Goal: Task Accomplishment & Management: Use online tool/utility

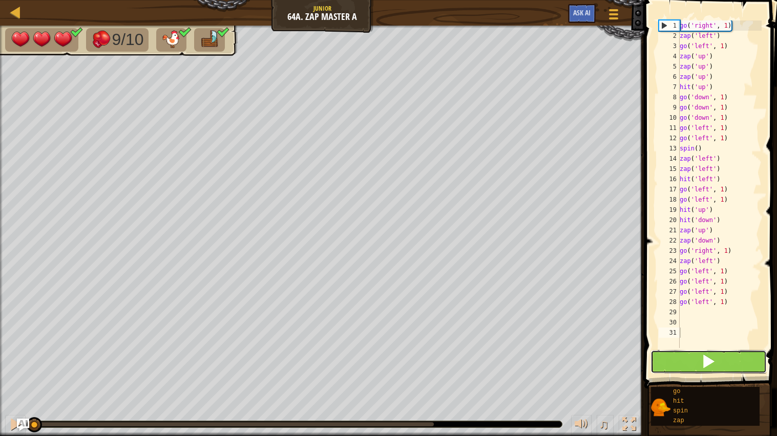
click at [676, 353] on button at bounding box center [709, 362] width 117 height 24
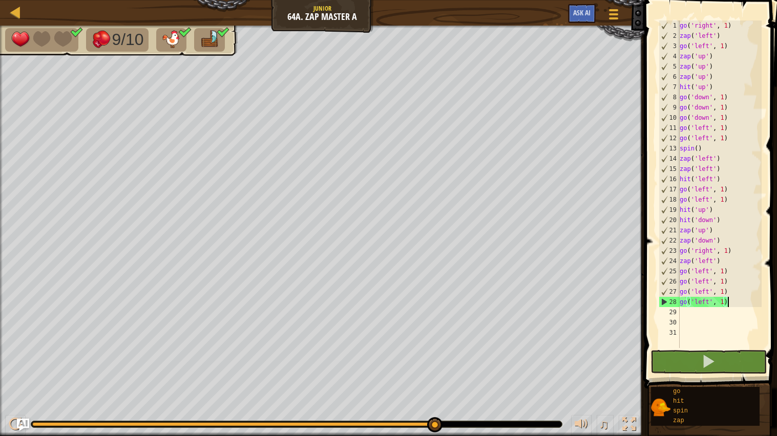
drag, startPoint x: 735, startPoint y: 303, endPoint x: 729, endPoint y: 298, distance: 7.6
click at [729, 299] on div "go ( 'right' , 1 ) zap ( 'left' ) go ( 'left' , 1 ) zap ( 'up' ) zap ( 'up' ) z…" at bounding box center [720, 194] width 84 height 348
click at [726, 262] on div "go ( 'right' , 1 ) zap ( 'left' ) go ( 'left' , 1 ) zap ( 'up' ) zap ( 'up' ) z…" at bounding box center [720, 194] width 84 height 348
click at [739, 273] on div "go ( 'right' , 1 ) zap ( 'left' ) go ( 'left' , 1 ) zap ( 'up' ) zap ( 'up' ) z…" at bounding box center [720, 194] width 84 height 348
click at [729, 303] on div "go ( 'right' , 1 ) zap ( 'left' ) go ( 'left' , 1 ) zap ( 'up' ) zap ( 'up' ) z…" at bounding box center [720, 194] width 84 height 348
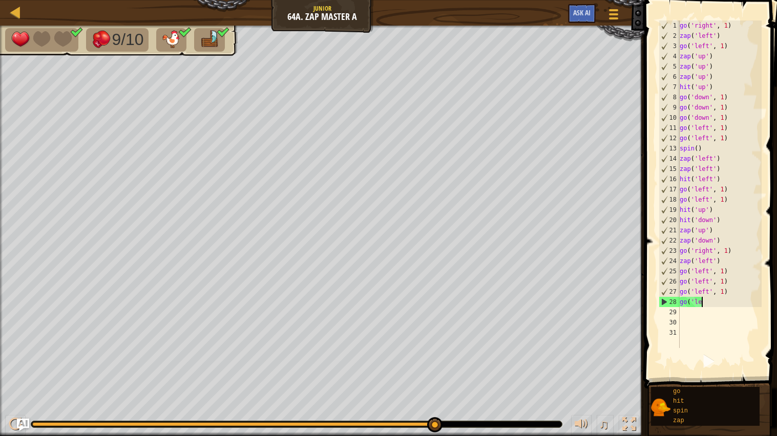
type textarea "g"
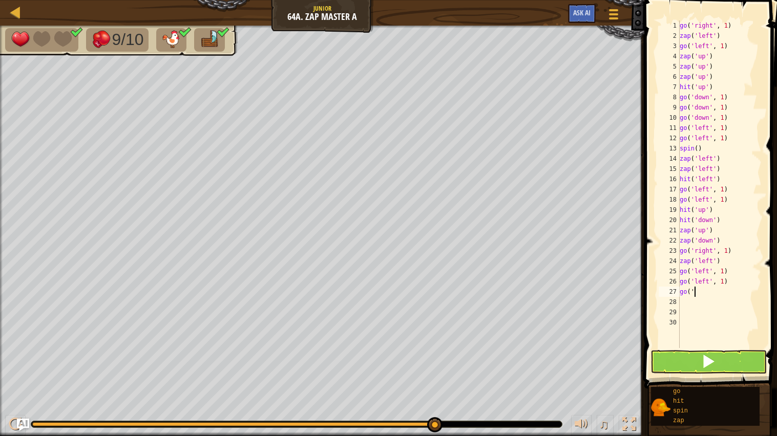
type textarea "g"
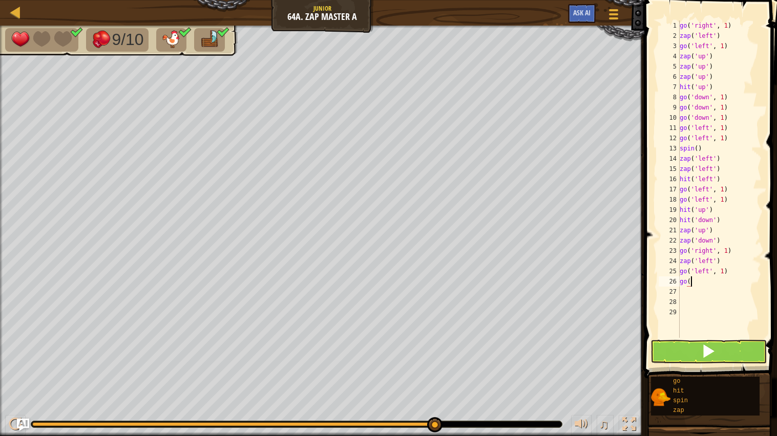
type textarea "g"
click at [734, 343] on button at bounding box center [709, 352] width 117 height 24
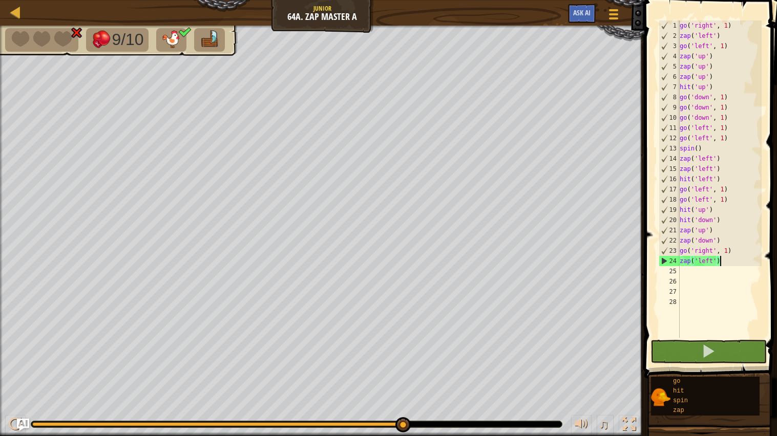
click at [721, 261] on div "go ( 'right' , 1 ) zap ( 'left' ) go ( 'left' , 1 ) zap ( 'up' ) zap ( 'up' ) z…" at bounding box center [720, 189] width 84 height 338
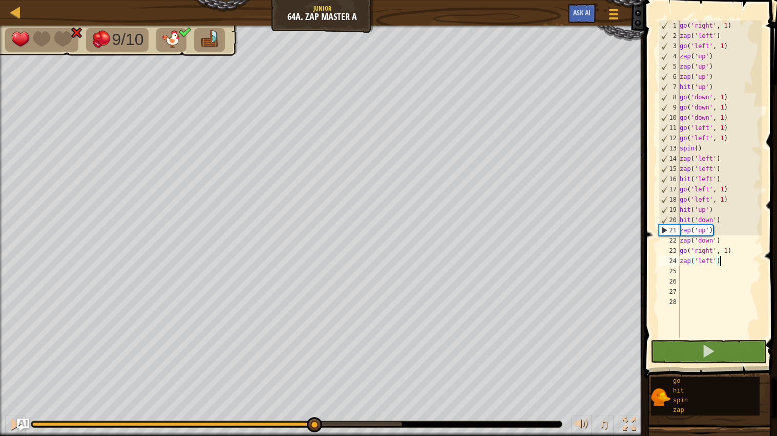
drag, startPoint x: 405, startPoint y: 425, endPoint x: 316, endPoint y: 410, distance: 90.4
click at [315, 411] on div "♫" at bounding box center [322, 422] width 644 height 31
type textarea "z"
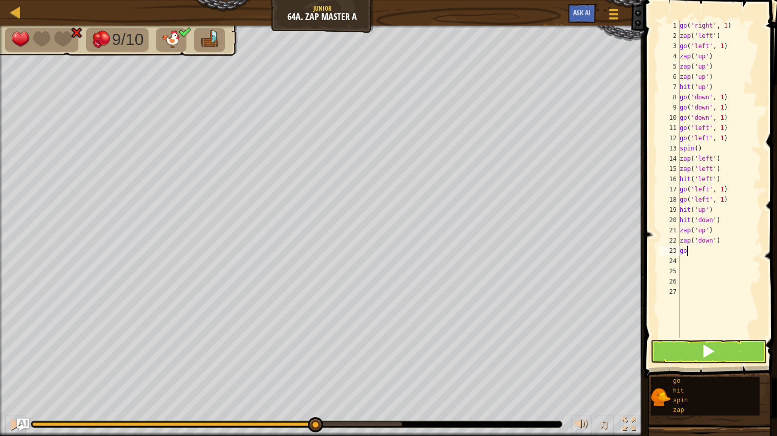
type textarea "g"
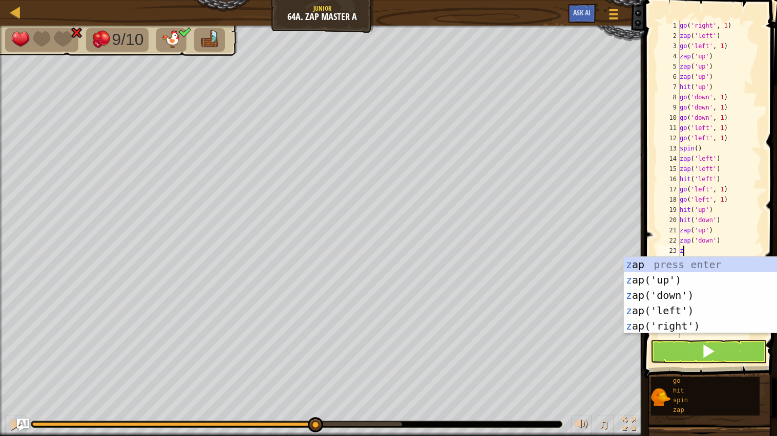
scroll to position [4, 0]
type textarea "zap"
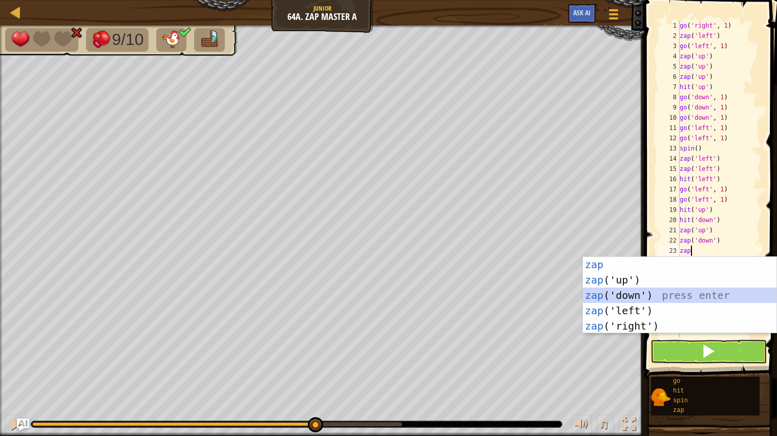
click at [703, 299] on div "zap press enter zap ('up') press enter zap ('down') press enter zap ('left') pr…" at bounding box center [680, 311] width 194 height 108
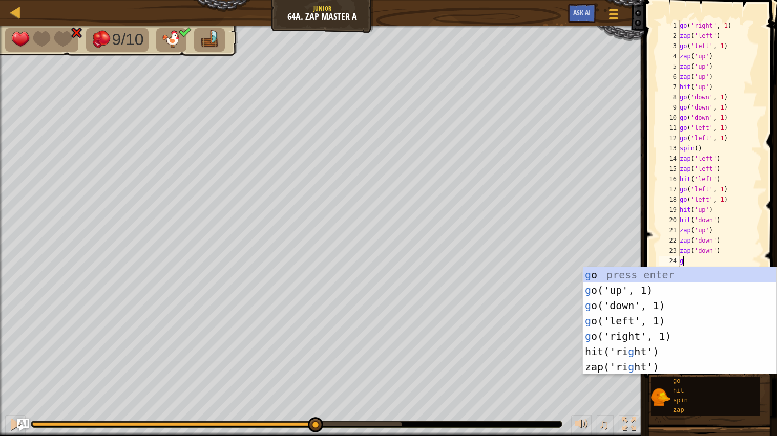
type textarea "go"
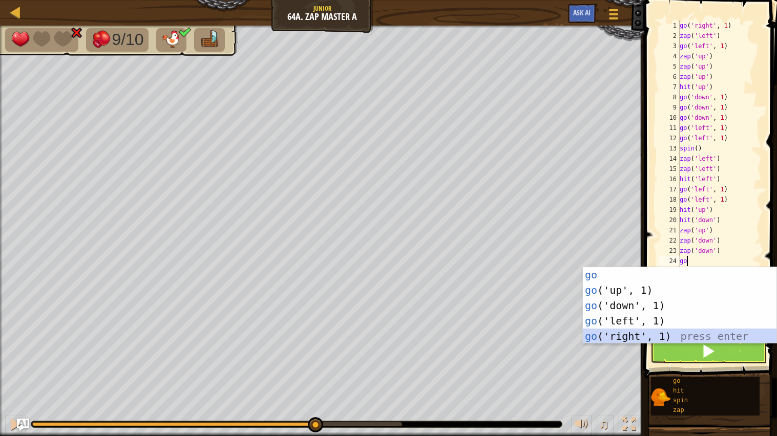
click at [698, 336] on div "go press enter go ('up', 1) press enter go ('down', 1) press enter go ('left', …" at bounding box center [680, 321] width 194 height 108
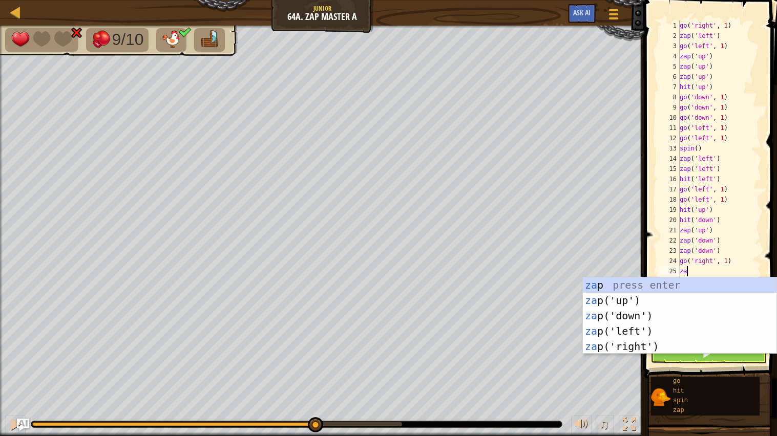
type textarea "zap"
click at [675, 333] on div "zap press enter zap ('up') press enter zap ('down') press enter zap ('left') pr…" at bounding box center [680, 332] width 194 height 108
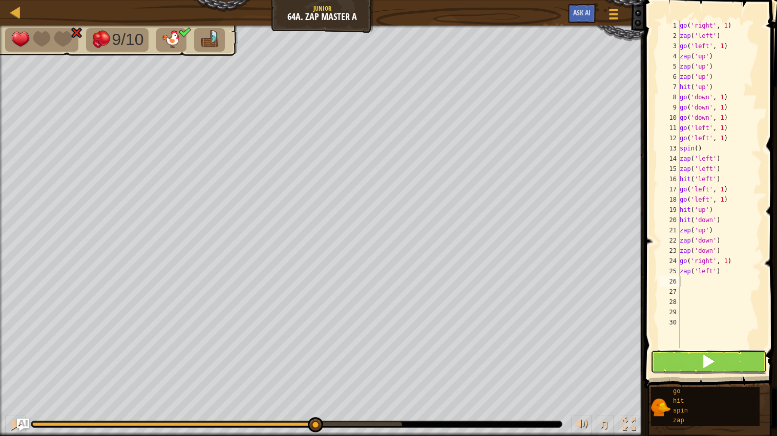
click at [703, 359] on span at bounding box center [708, 361] width 14 height 14
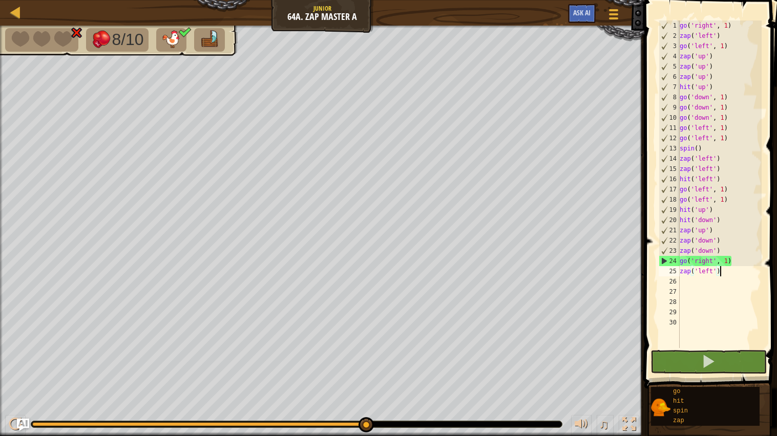
click at [744, 270] on div "go ( 'right' , 1 ) zap ( 'left' ) go ( 'left' , 1 ) zap ( 'up' ) zap ( 'up' ) z…" at bounding box center [720, 194] width 84 height 348
type textarea "z"
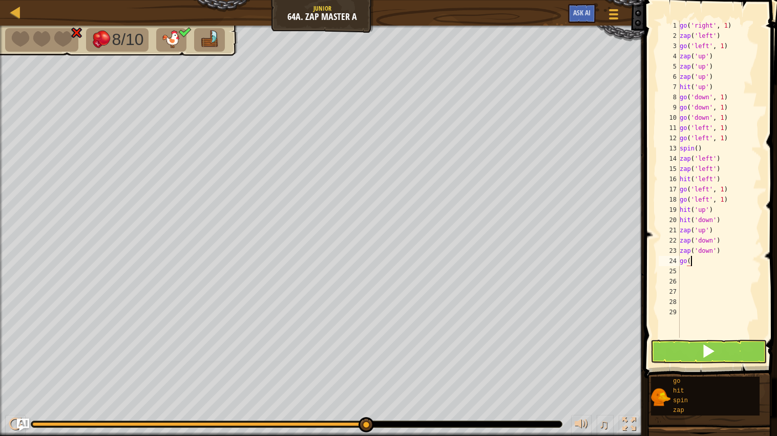
type textarea "g"
type textarea "z"
click at [329, 404] on div "8/10 ♫ Duck 1 x: 54 y: 38 No target action: power-up" at bounding box center [388, 231] width 777 height 411
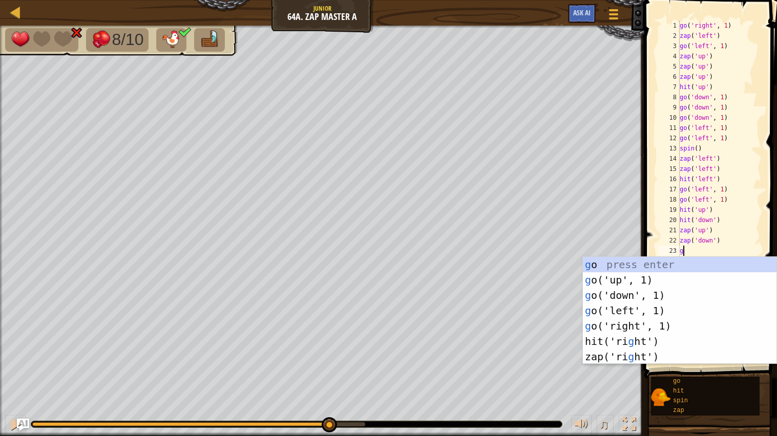
type textarea "go"
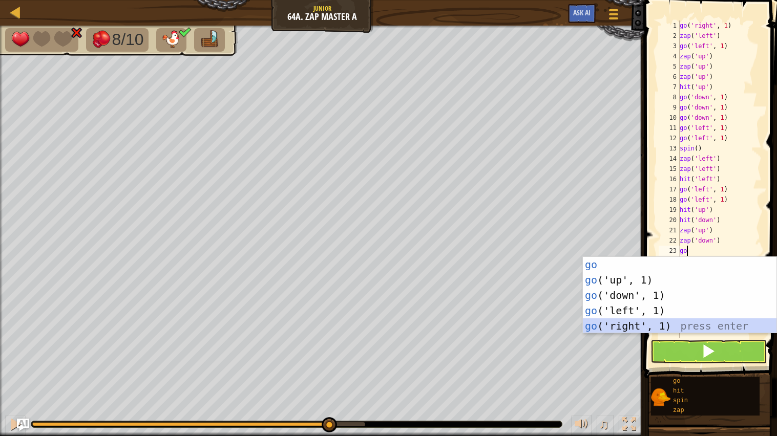
click at [655, 330] on div "go press enter go ('up', 1) press enter go ('down', 1) press enter go ('left', …" at bounding box center [680, 311] width 194 height 108
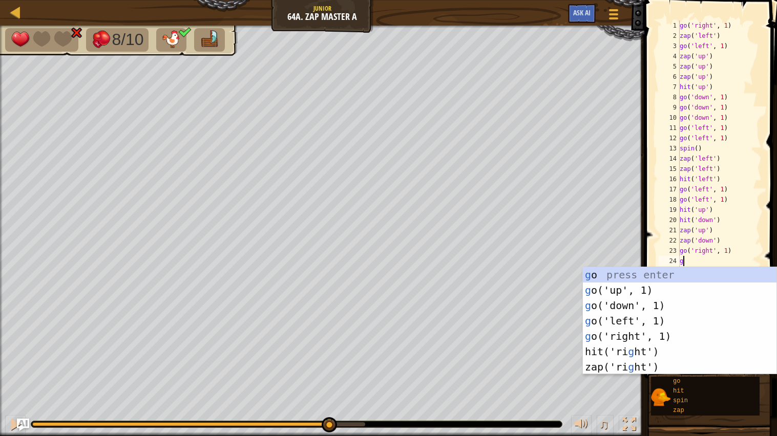
type textarea "go"
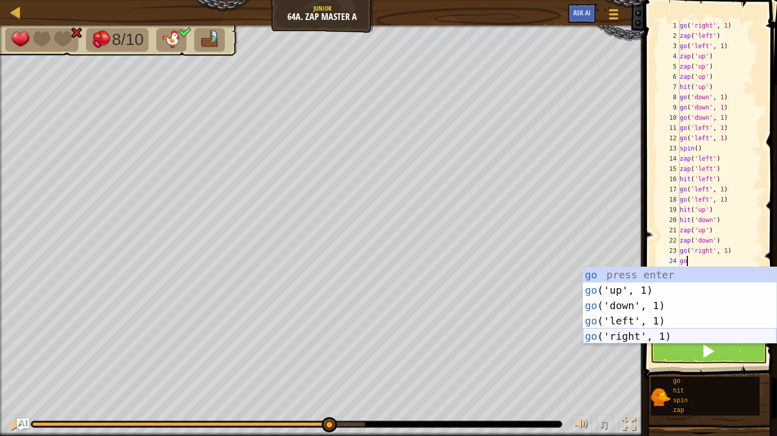
click at [642, 337] on div "go press enter go ('up', 1) press enter go ('down', 1) press enter go ('left', …" at bounding box center [680, 321] width 194 height 108
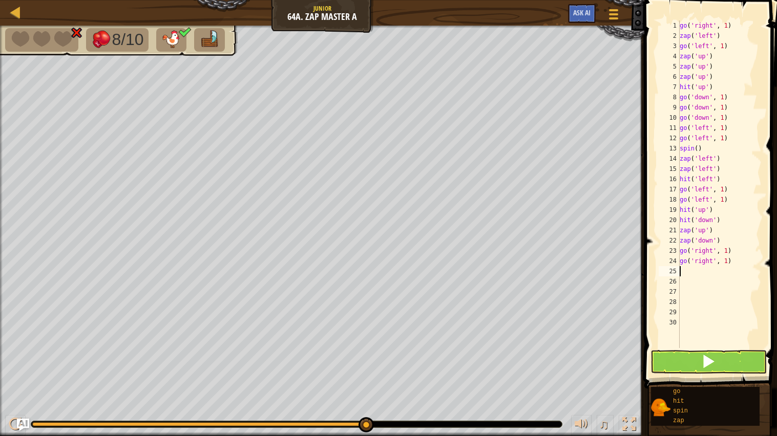
drag, startPoint x: 331, startPoint y: 422, endPoint x: 419, endPoint y: 431, distance: 88.1
click at [419, 431] on div "♫" at bounding box center [322, 422] width 644 height 31
click at [688, 352] on button at bounding box center [709, 362] width 117 height 24
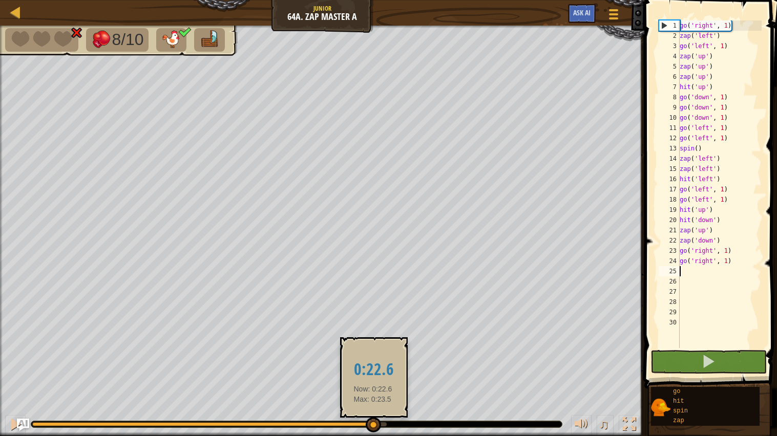
drag, startPoint x: 69, startPoint y: 425, endPoint x: 372, endPoint y: 432, distance: 303.3
click at [372, 432] on div at bounding box center [373, 424] width 15 height 15
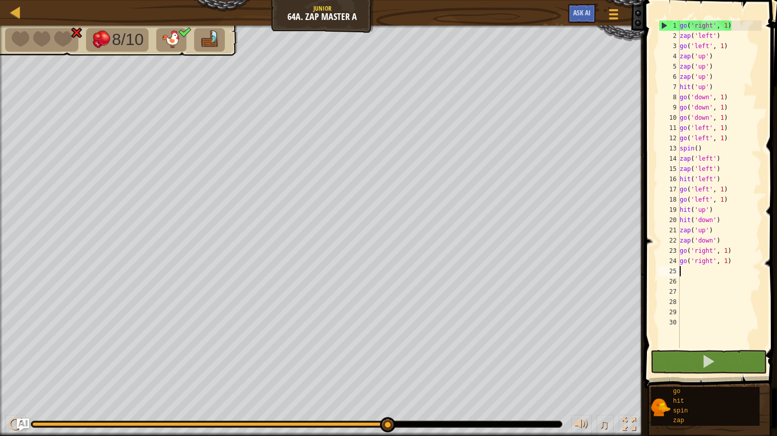
type textarea "go"
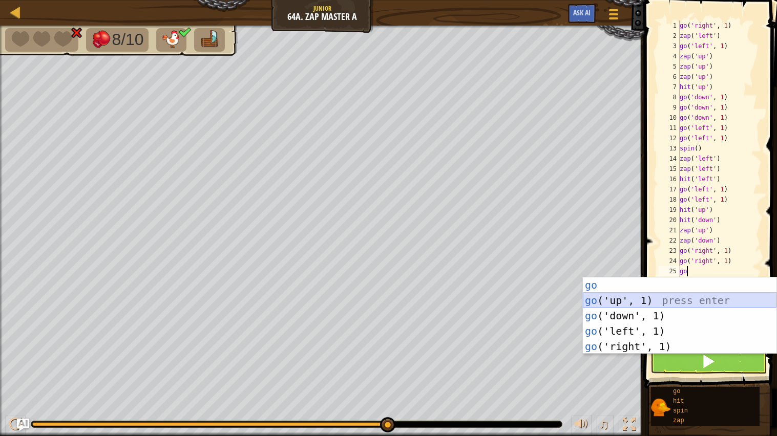
click at [621, 306] on div "go press enter go ('up', 1) press enter go ('down', 1) press enter go ('left', …" at bounding box center [680, 332] width 194 height 108
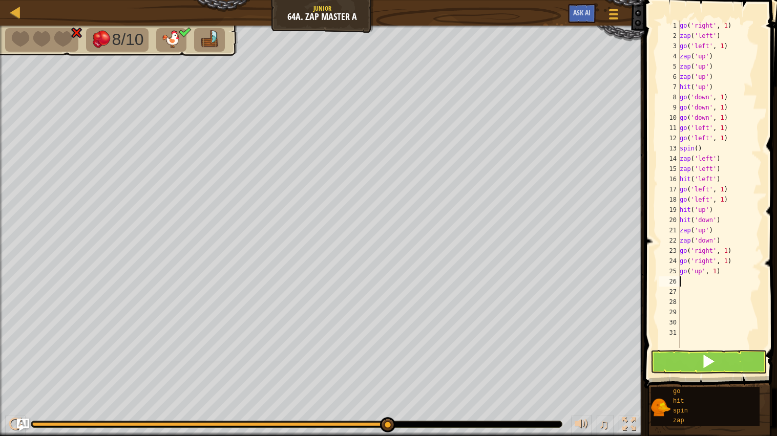
click at [733, 278] on div "go ( 'right' , 1 ) zap ( 'left' ) go ( 'left' , 1 ) zap ( 'up' ) zap ( 'up' ) z…" at bounding box center [720, 194] width 84 height 348
click at [723, 274] on div "go ( 'right' , 1 ) zap ( 'left' ) go ( 'left' , 1 ) zap ( 'up' ) zap ( 'up' ) z…" at bounding box center [720, 194] width 84 height 348
type textarea "g"
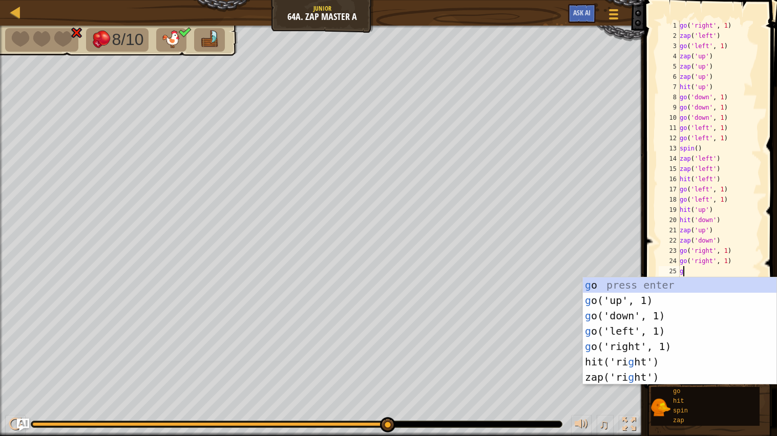
type textarea "go"
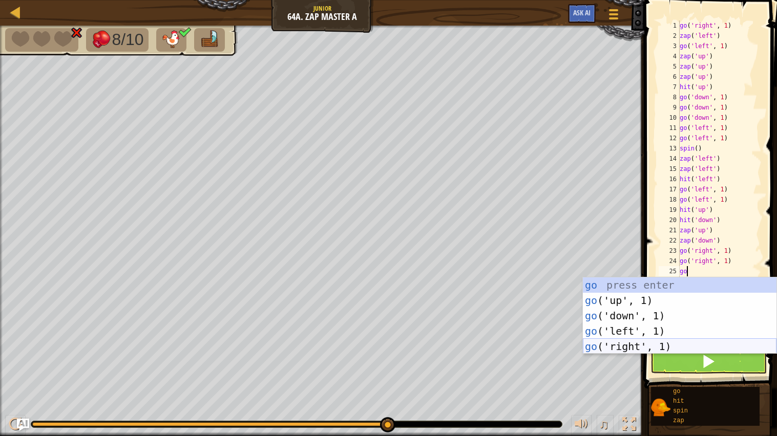
click at [717, 347] on div "go press enter go ('up', 1) press enter go ('down', 1) press enter go ('left', …" at bounding box center [680, 332] width 194 height 108
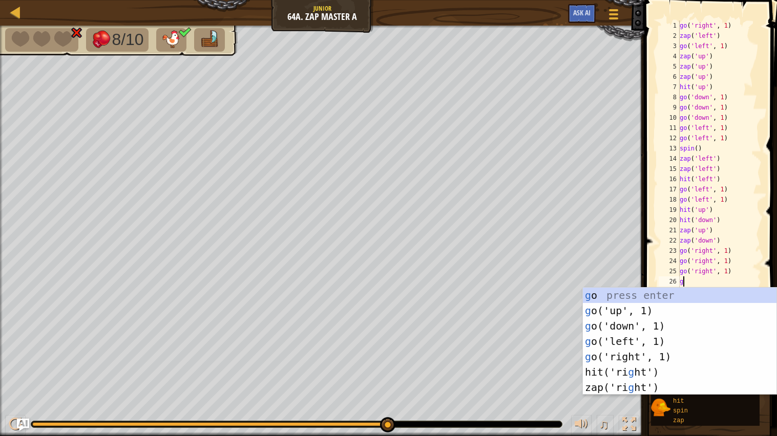
type textarea "go"
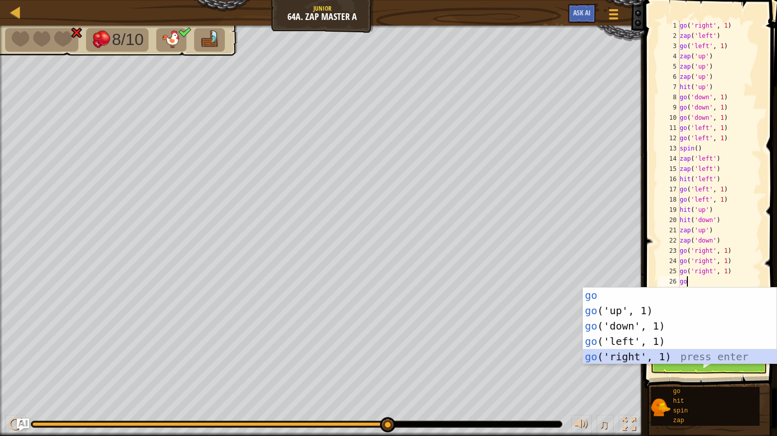
click at [723, 358] on div "go press enter go ('up', 1) press enter go ('down', 1) press enter go ('left', …" at bounding box center [680, 342] width 194 height 108
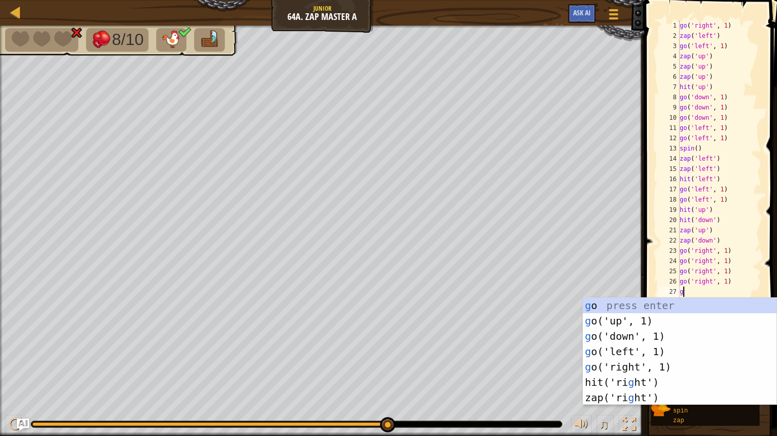
type textarea "go"
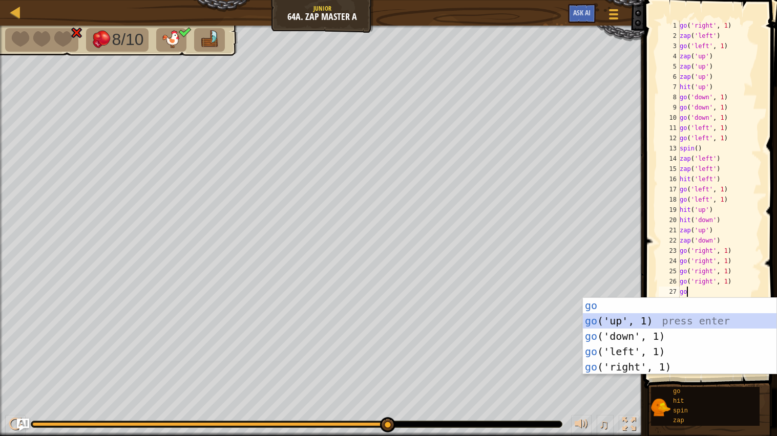
click at [674, 325] on div "go press enter go ('up', 1) press enter go ('down', 1) press enter go ('left', …" at bounding box center [680, 352] width 194 height 108
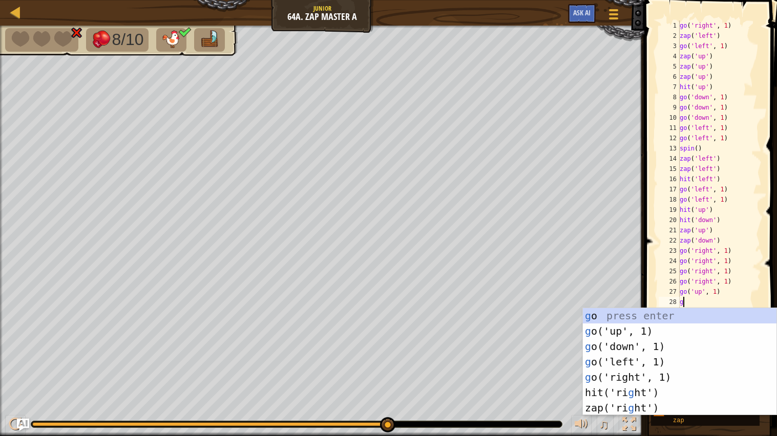
type textarea "go"
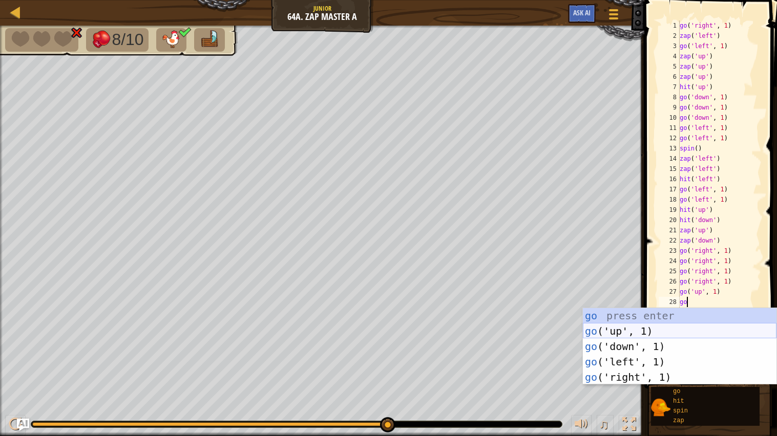
click at [650, 331] on div "go press enter go ('up', 1) press enter go ('down', 1) press enter go ('left', …" at bounding box center [680, 362] width 194 height 108
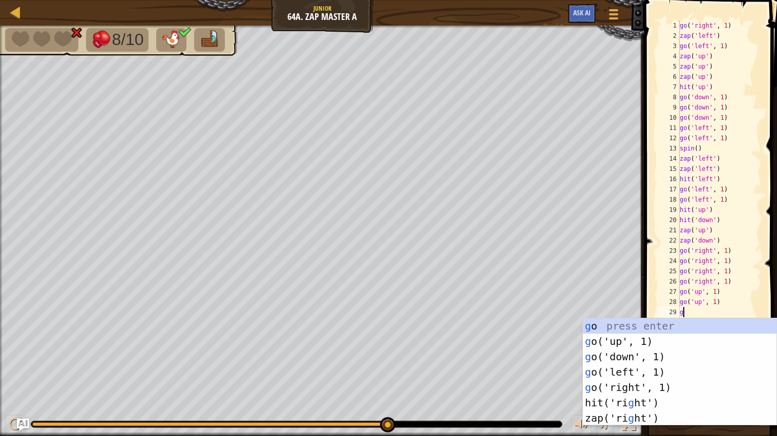
type textarea "go"
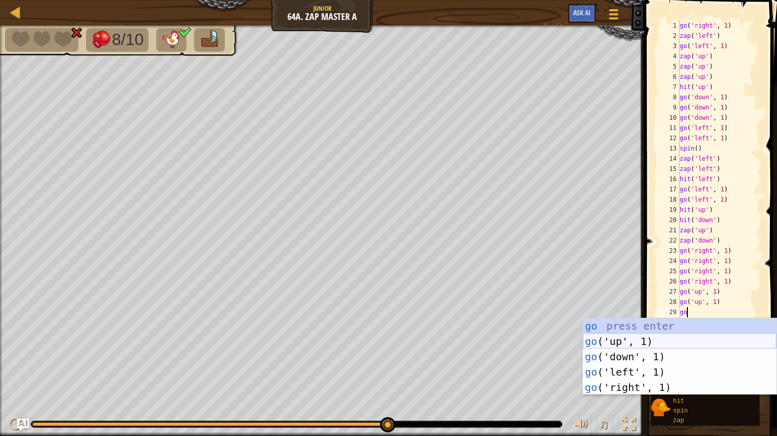
click at [664, 340] on div "go press enter go ('up', 1) press enter go ('down', 1) press enter go ('left', …" at bounding box center [680, 373] width 194 height 108
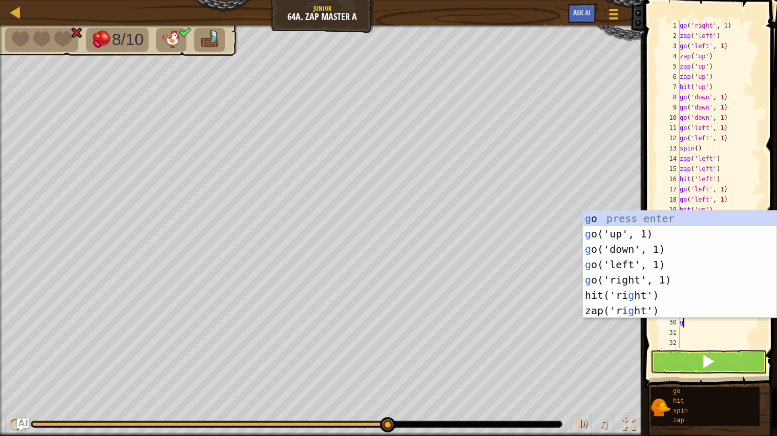
type textarea "go"
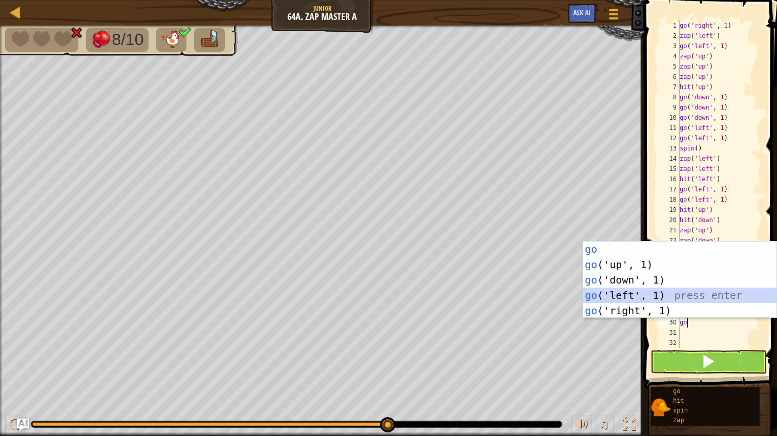
click at [626, 292] on div "go press enter go ('up', 1) press enter go ('down', 1) press enter go ('left', …" at bounding box center [680, 296] width 194 height 108
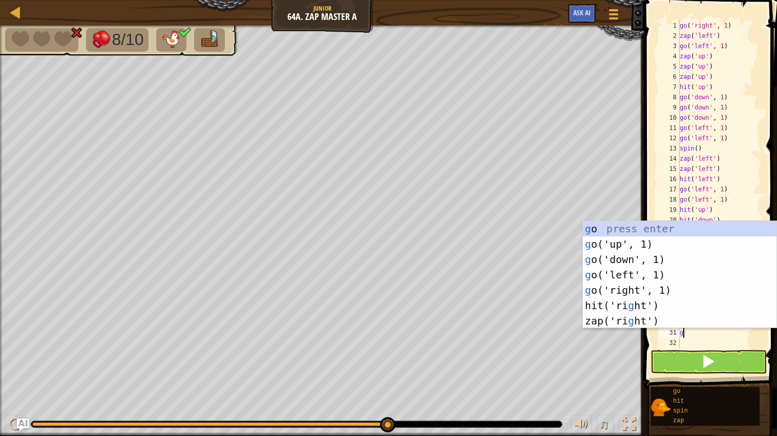
type textarea "go"
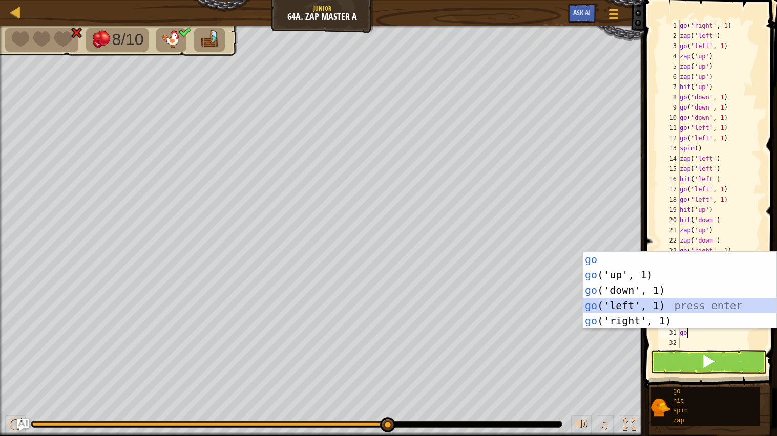
click at [625, 300] on div "go press enter go ('up', 1) press enter go ('down', 1) press enter go ('left', …" at bounding box center [680, 306] width 194 height 108
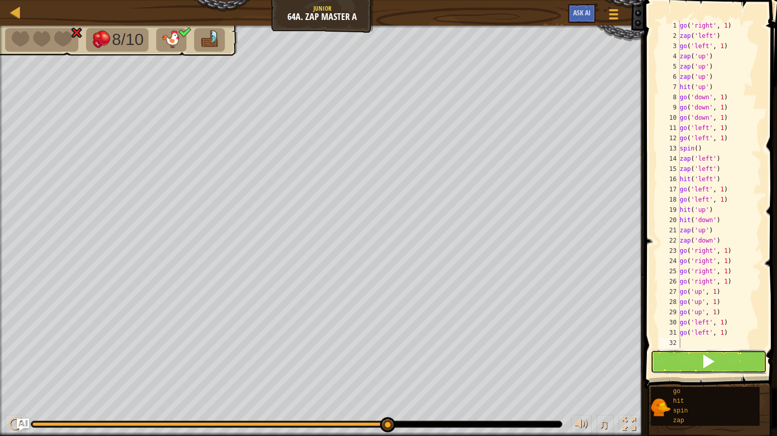
click at [710, 366] on span at bounding box center [708, 361] width 14 height 14
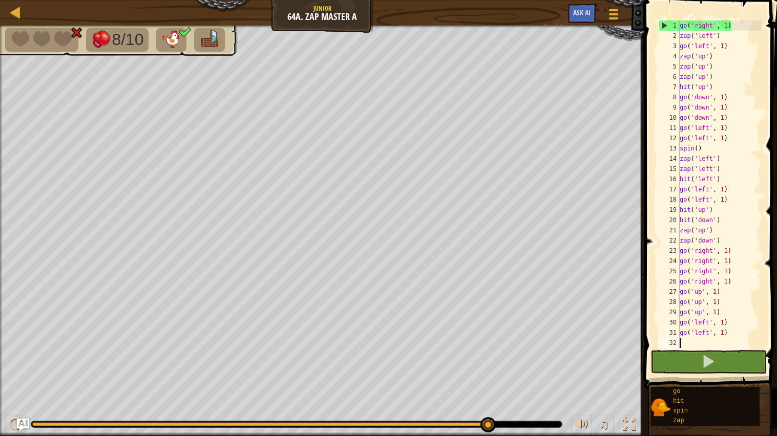
click at [505, 388] on div "8/10 ♫ Duck 0 x: 70 y: 62 No target action: die" at bounding box center [388, 231] width 777 height 411
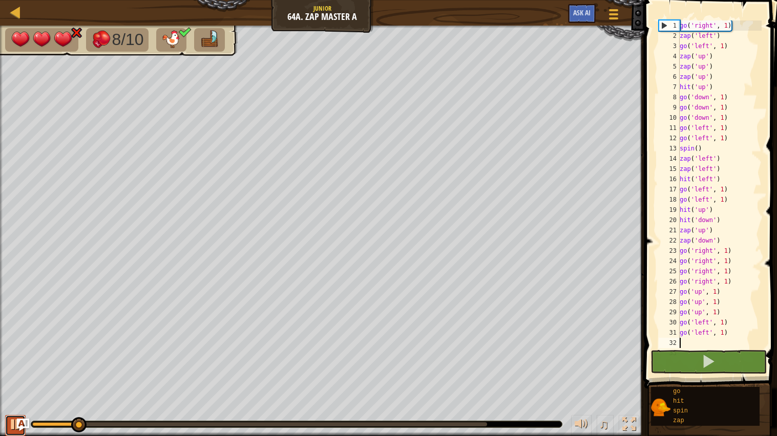
click at [9, 422] on div at bounding box center [15, 424] width 13 height 13
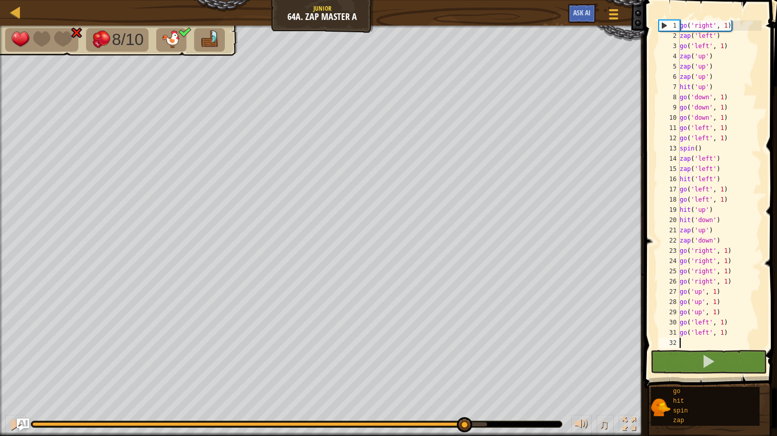
drag, startPoint x: 147, startPoint y: 430, endPoint x: 463, endPoint y: 408, distance: 316.8
click at [463, 408] on div "♫" at bounding box center [322, 422] width 644 height 31
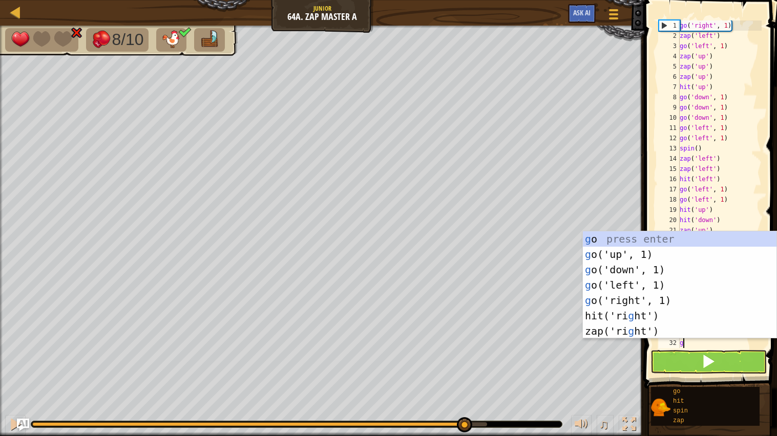
type textarea "go"
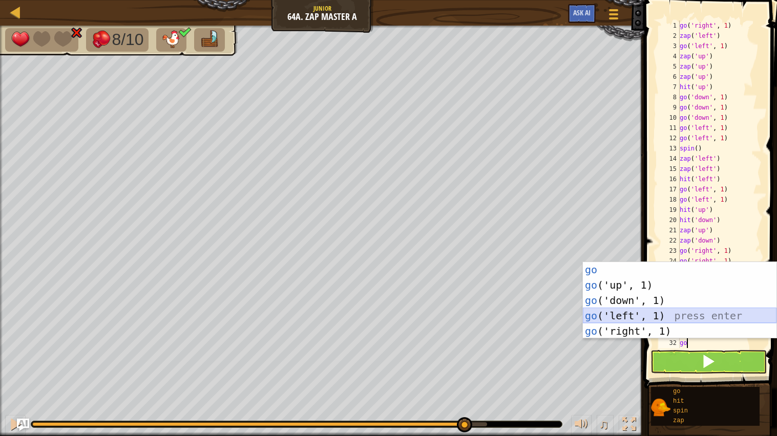
click at [633, 313] on div "go press enter go ('up', 1) press enter go ('down', 1) press enter go ('left', …" at bounding box center [680, 316] width 194 height 108
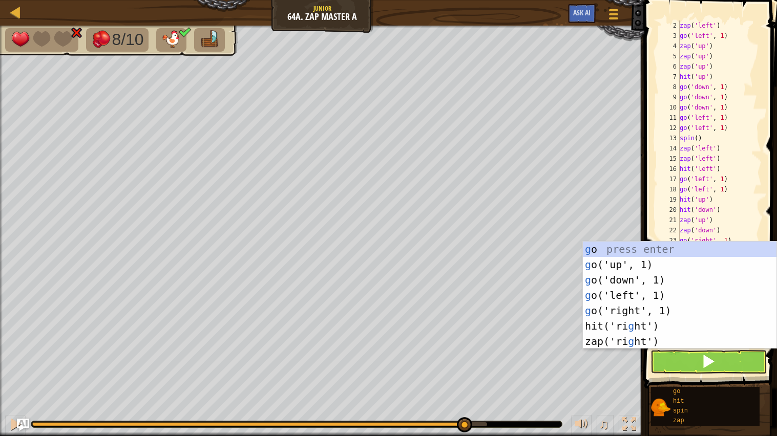
type textarea "go"
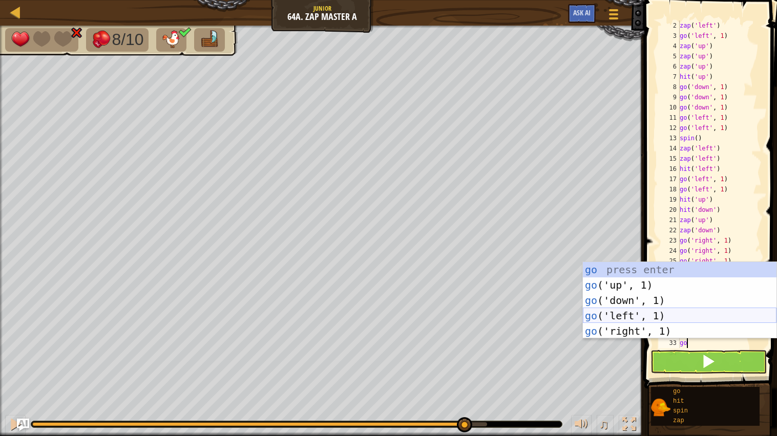
click at [636, 316] on div "go press enter go ('up', 1) press enter go ('down', 1) press enter go ('left', …" at bounding box center [680, 316] width 194 height 108
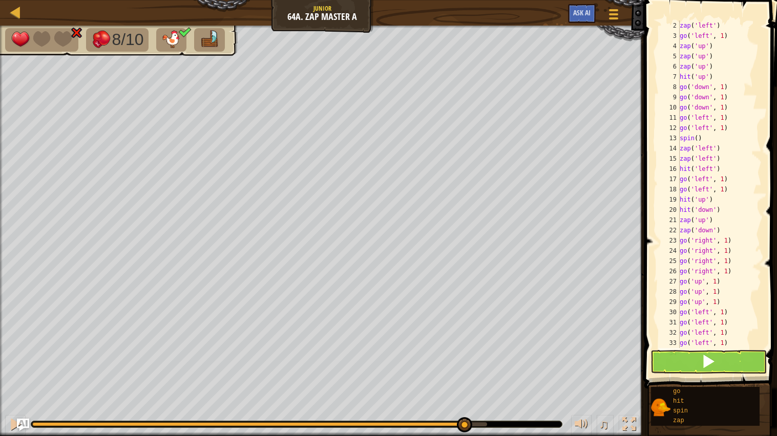
scroll to position [81, 0]
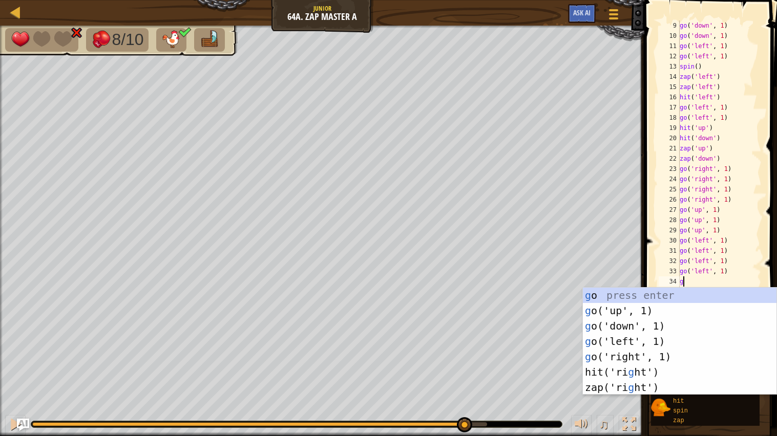
type textarea "go"
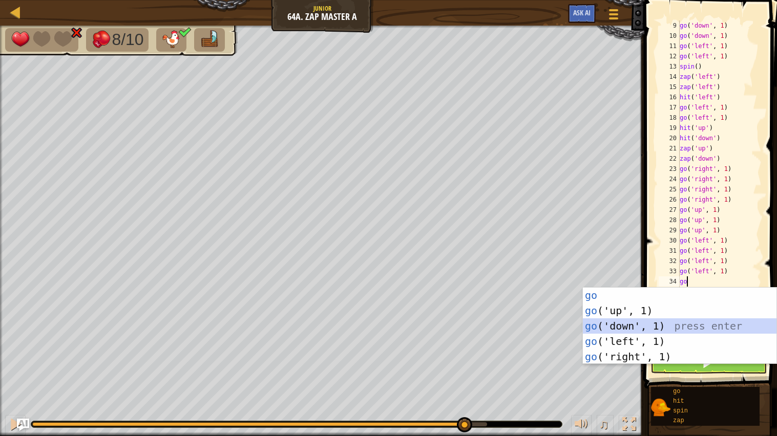
click at [708, 329] on div "go press enter go ('up', 1) press enter go ('down', 1) press enter go ('left', …" at bounding box center [680, 342] width 194 height 108
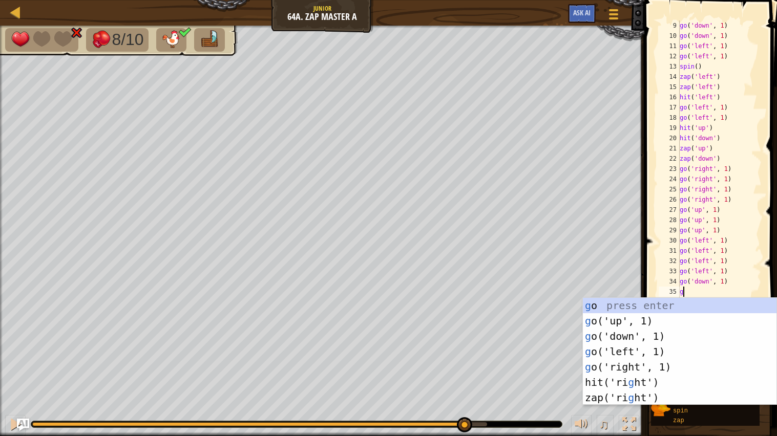
type textarea "go"
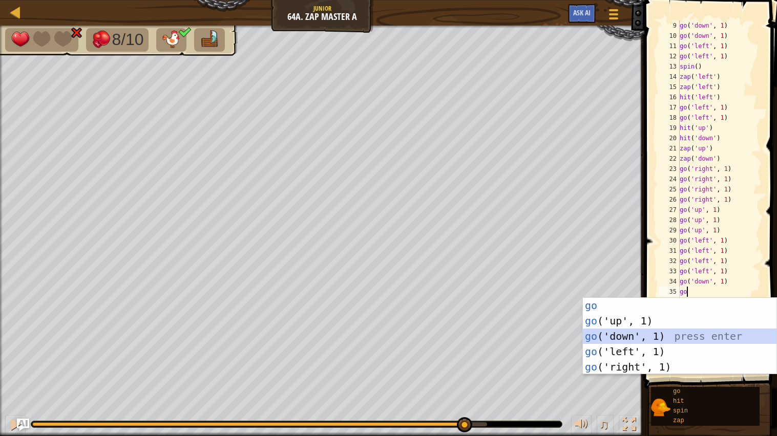
click at [676, 331] on div "go press enter go ('up', 1) press enter go ('down', 1) press enter go ('left', …" at bounding box center [680, 352] width 194 height 108
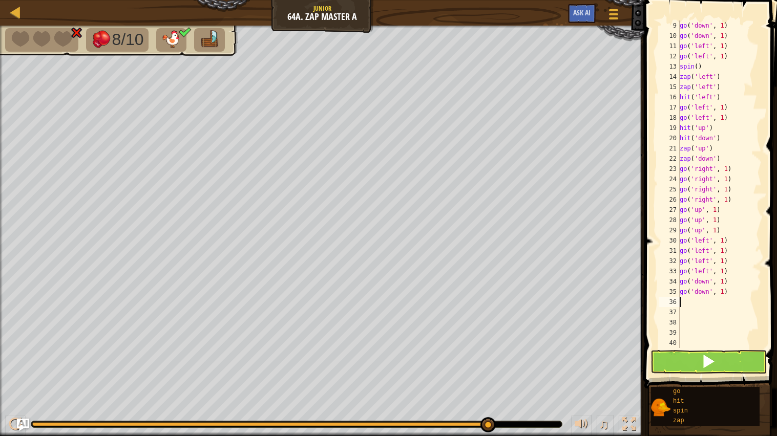
drag, startPoint x: 469, startPoint y: 425, endPoint x: 667, endPoint y: 377, distance: 203.4
click at [643, 411] on div "♫" at bounding box center [322, 422] width 644 height 31
click at [674, 360] on button at bounding box center [709, 362] width 117 height 24
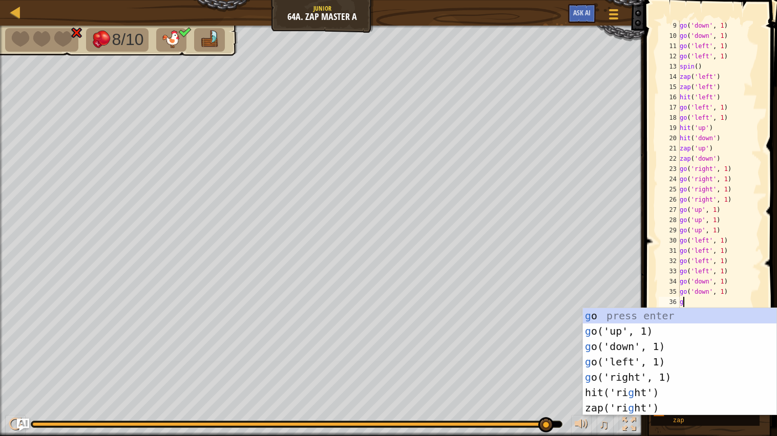
type textarea "go"
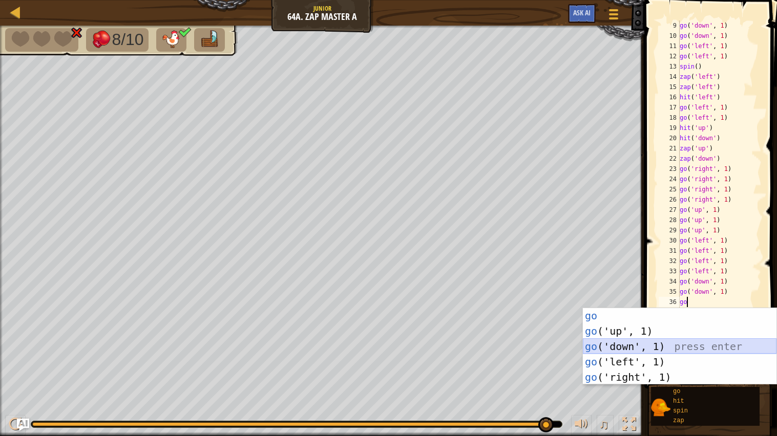
click at [602, 347] on div "go press enter go ('up', 1) press enter go ('down', 1) press enter go ('left', …" at bounding box center [680, 362] width 194 height 108
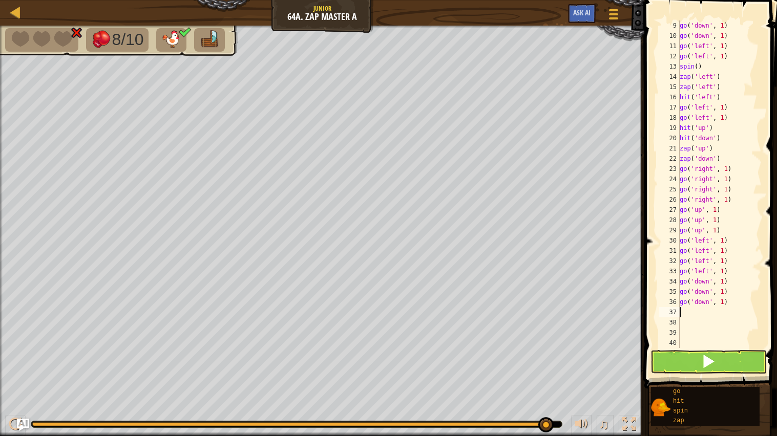
type textarea "go"
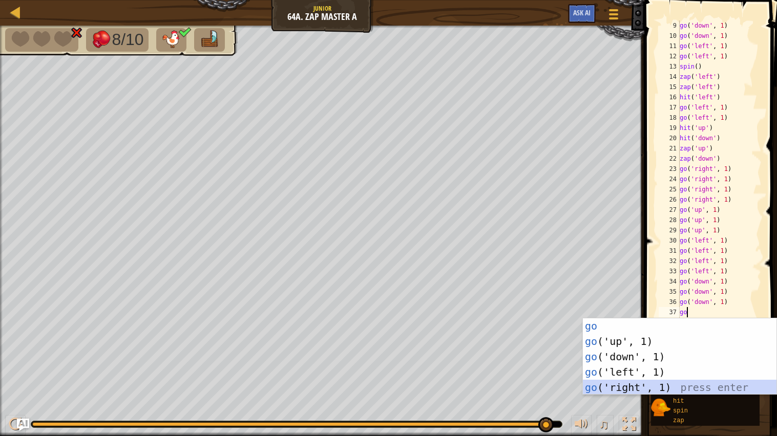
click at [625, 388] on div "go press enter go ('up', 1) press enter go ('down', 1) press enter go ('left', …" at bounding box center [680, 373] width 194 height 108
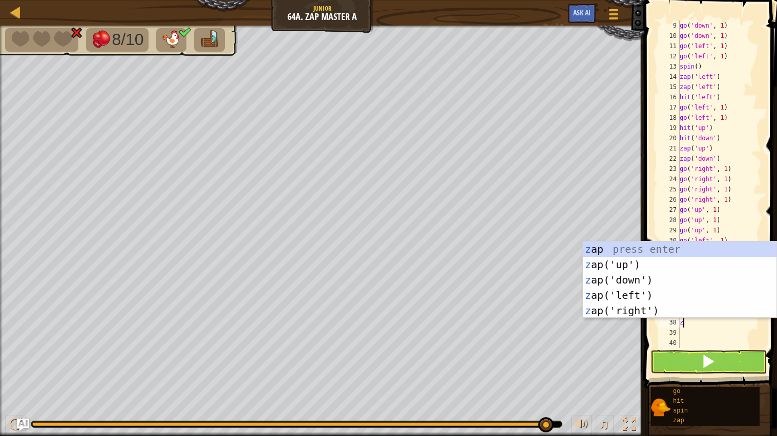
type textarea "zap"
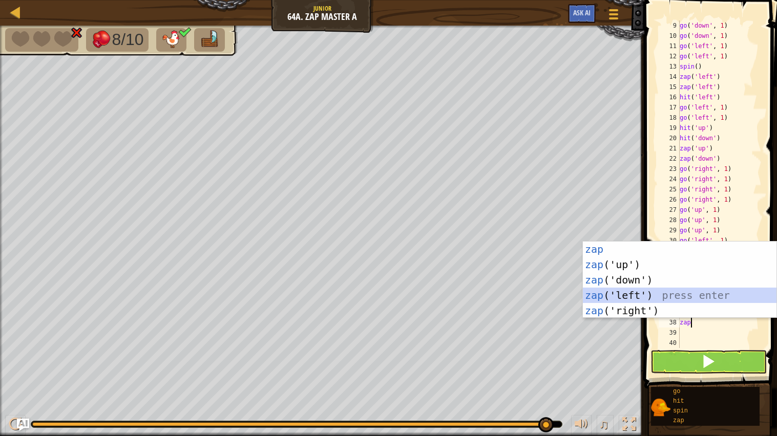
click at [603, 293] on div "zap press enter zap ('up') press enter zap ('down') press enter zap ('left') pr…" at bounding box center [680, 296] width 194 height 108
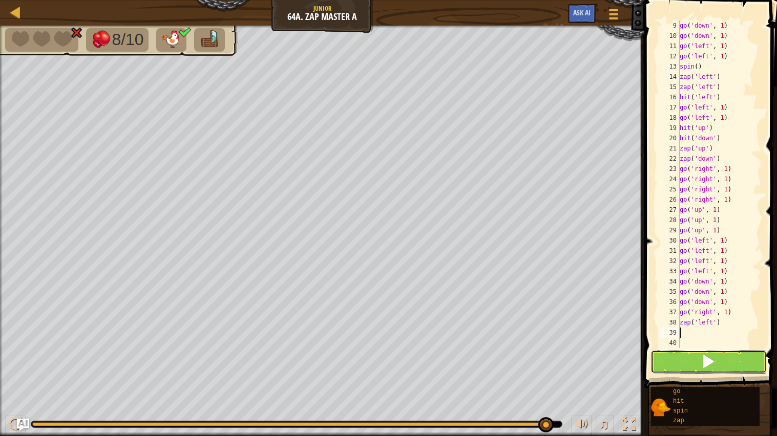
click at [698, 368] on button at bounding box center [709, 362] width 117 height 24
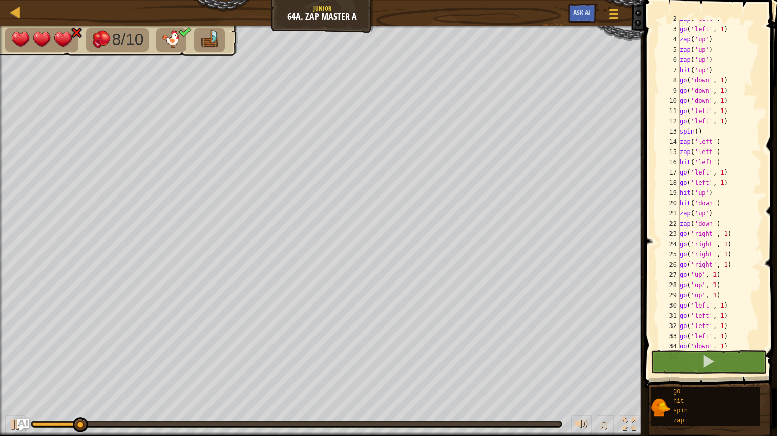
scroll to position [133, 0]
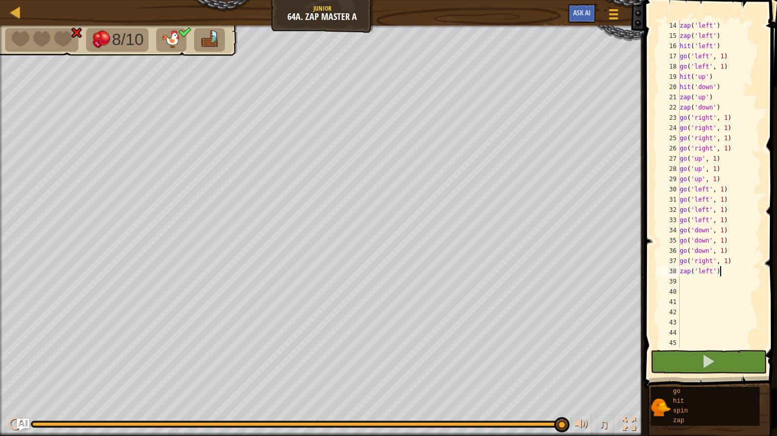
click at [729, 273] on div "zap ( 'left' ) zap ( 'left' ) hit ( 'left' ) go ( 'left' , 1 ) go ( 'left' , 1 …" at bounding box center [720, 194] width 84 height 348
type textarea "z"
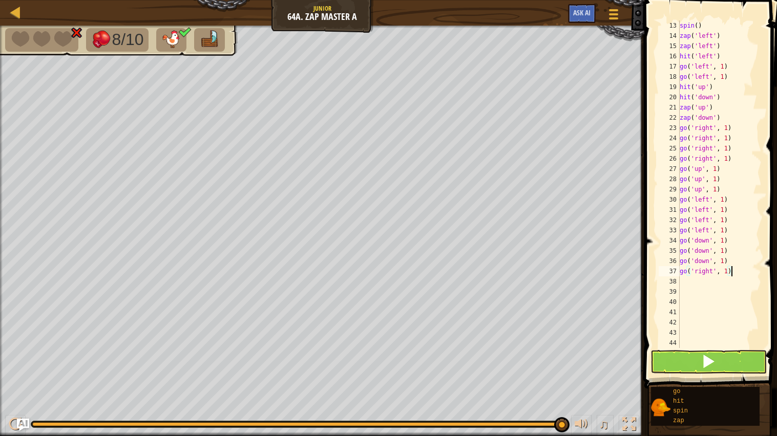
scroll to position [122, 0]
type textarea "g"
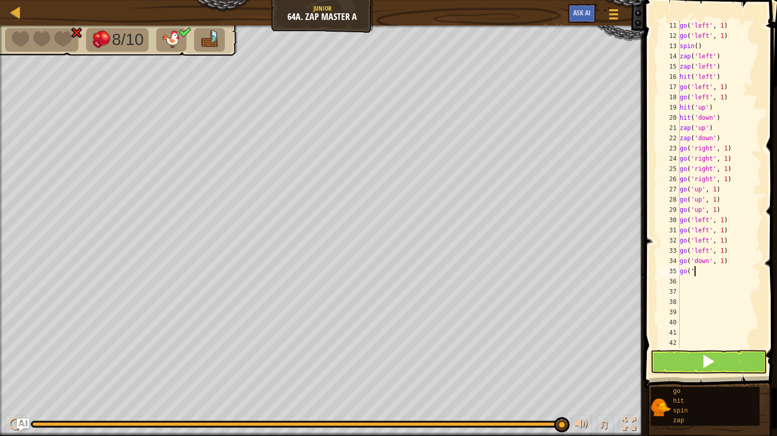
type textarea "g"
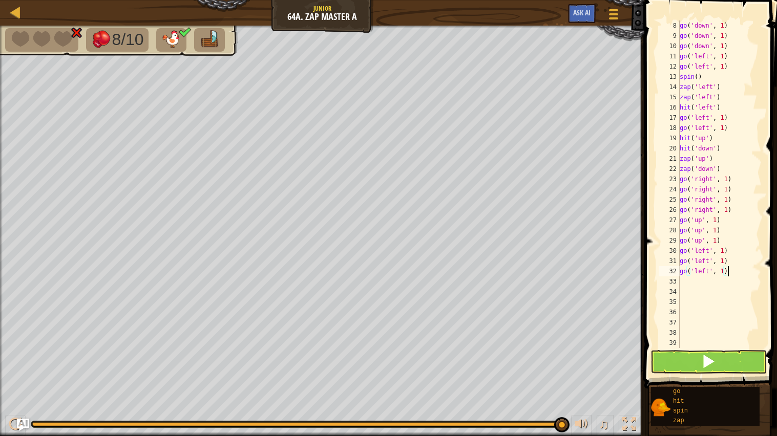
scroll to position [71, 0]
type textarea "g"
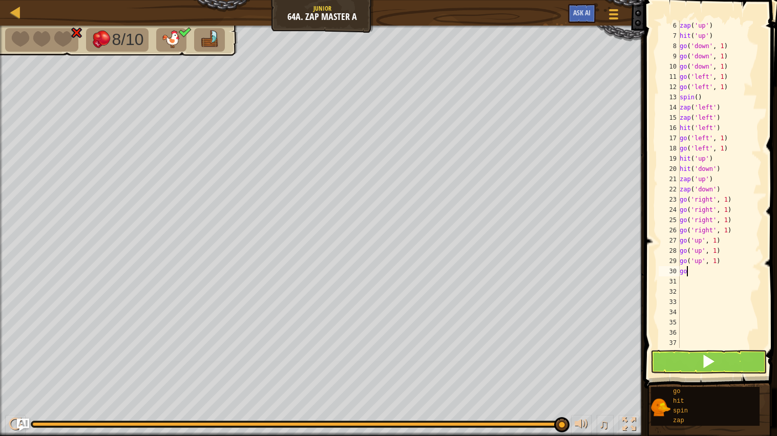
type textarea "g"
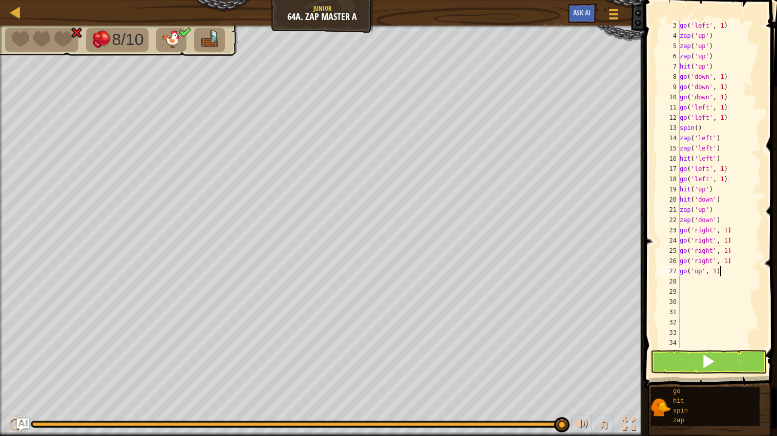
scroll to position [20, 0]
type textarea "g"
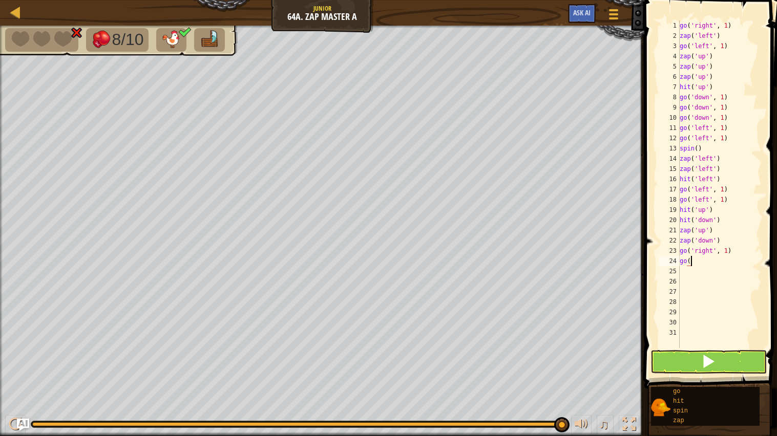
type textarea "g"
click at [0, 286] on div at bounding box center [1, 239] width 3 height 426
click at [751, 364] on button at bounding box center [709, 362] width 117 height 24
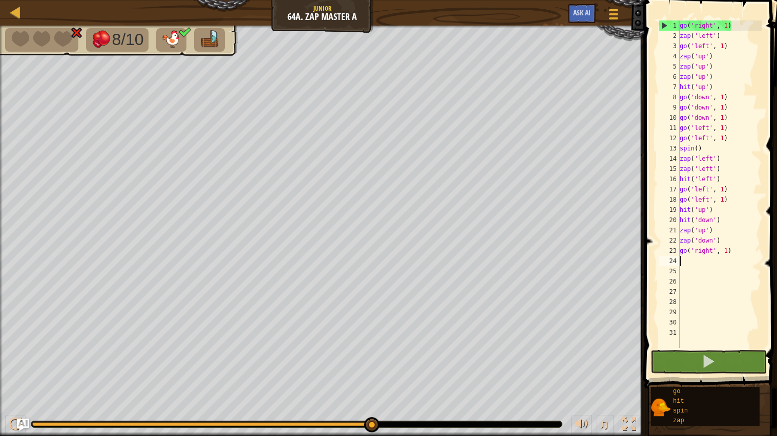
click at [285, 5] on div "Map Junior 64a. Zap Master A Game Menu Ask AI" at bounding box center [322, 13] width 644 height 26
click at [286, 5] on div "Map Junior 64a. Zap Master A Game Menu Ask AI" at bounding box center [322, 13] width 644 height 26
click at [9, 8] on div at bounding box center [15, 12] width 13 height 13
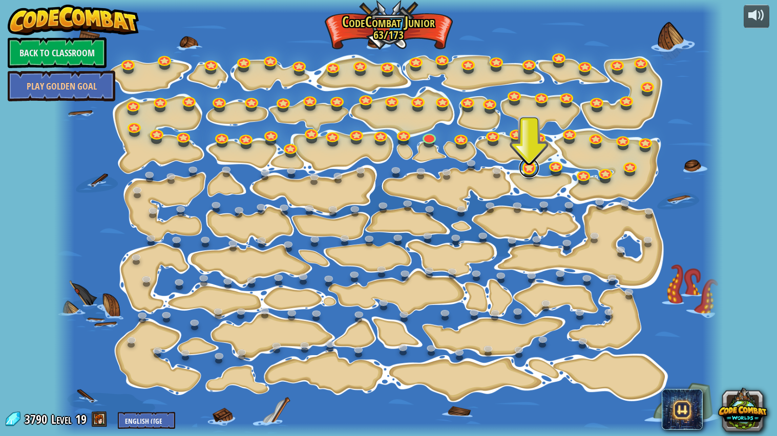
click at [526, 166] on link at bounding box center [529, 168] width 20 height 20
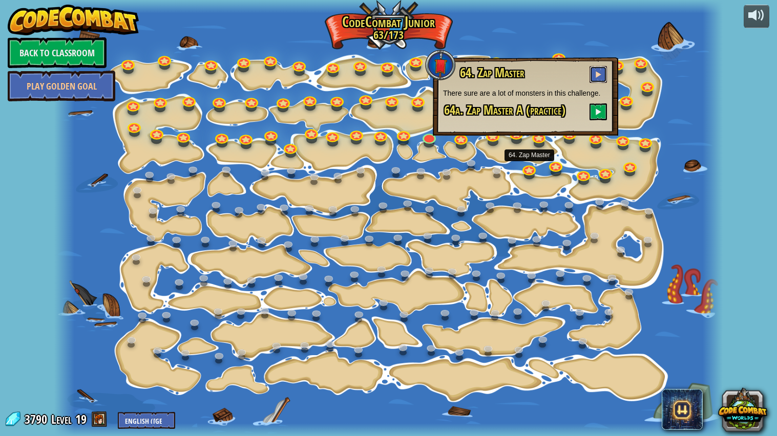
click at [601, 72] on span at bounding box center [598, 74] width 7 height 7
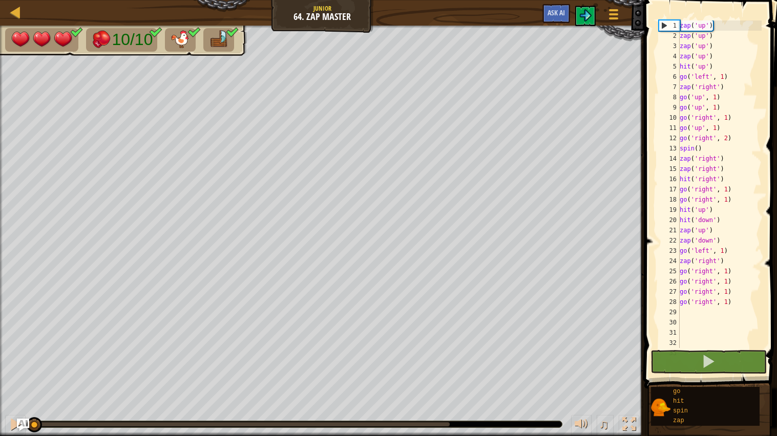
click at [743, 301] on div "zap ( 'up' ) zap ( 'up' ) zap ( 'up' ) zap ( 'up' ) hit ( 'up' ) go ( 'left' , …" at bounding box center [720, 194] width 84 height 348
type textarea "g"
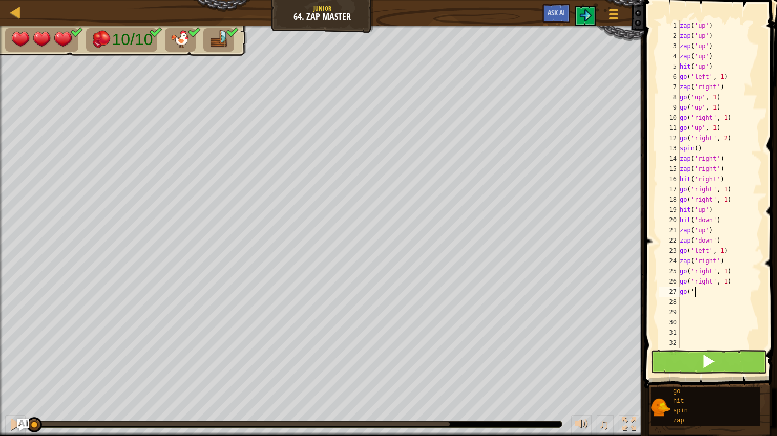
type textarea "g"
type textarea "z"
type textarea "g"
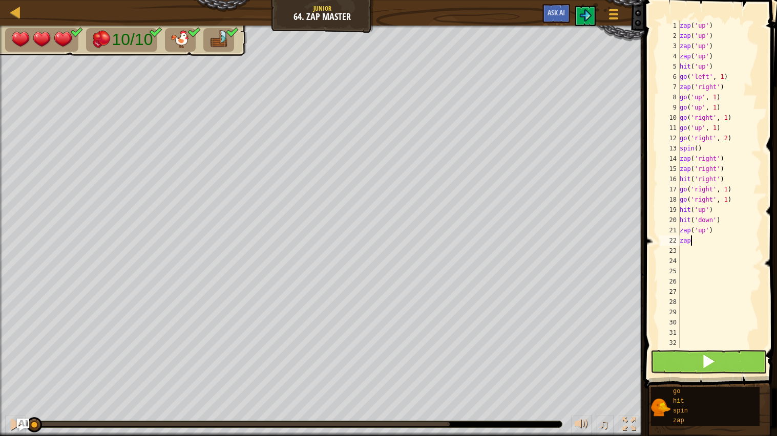
type textarea "z"
type textarea "h"
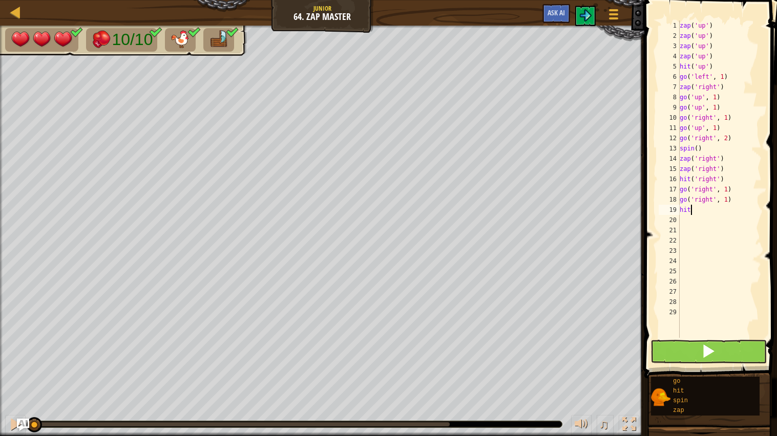
type textarea "h"
click at [19, 7] on div at bounding box center [15, 12] width 13 height 13
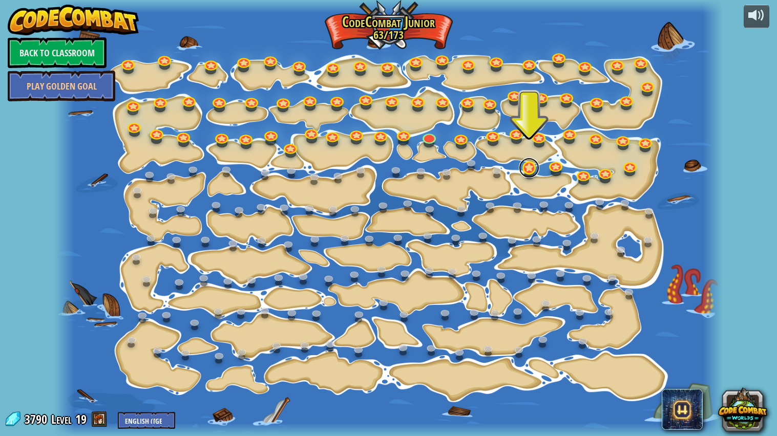
click at [527, 167] on link at bounding box center [529, 168] width 20 height 20
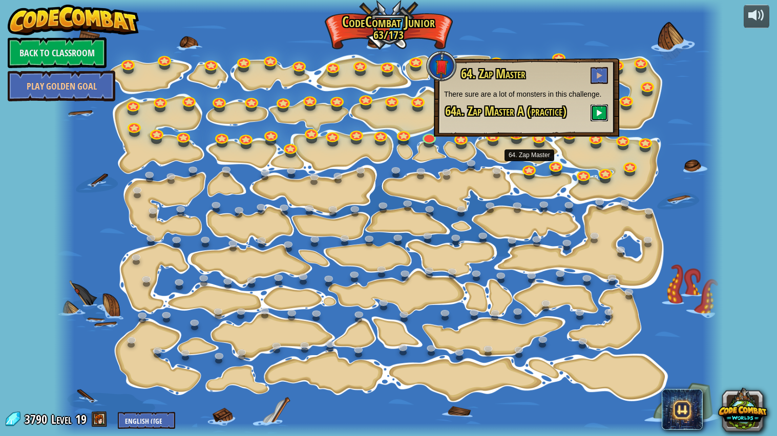
click at [595, 108] on button at bounding box center [599, 112] width 17 height 17
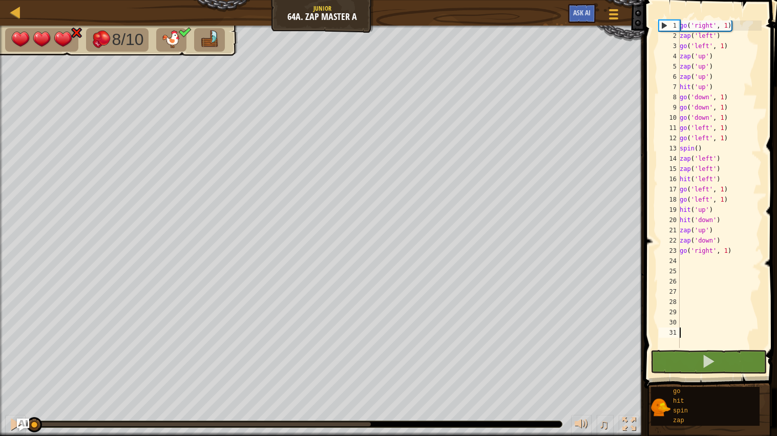
click at [774, 337] on span at bounding box center [711, 179] width 141 height 419
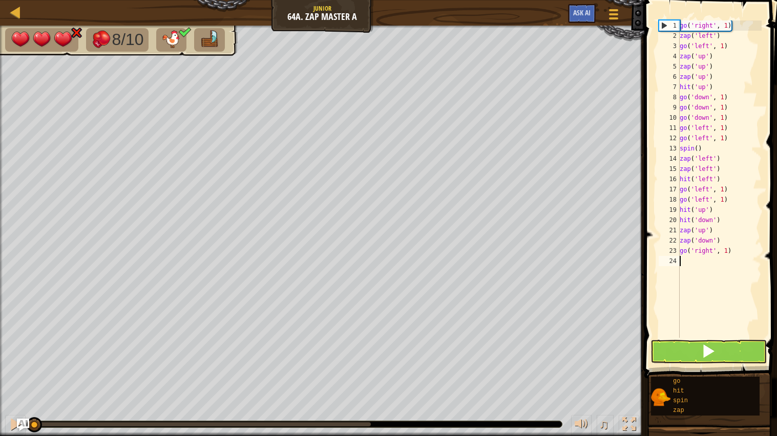
type textarea "go('right', 1)"
click at [0, 339] on div at bounding box center [1, 239] width 3 height 426
click at [698, 268] on div "go ( 'right' , 1 ) zap ( 'left' ) go ( 'left' , 1 ) zap ( 'up' ) zap ( 'up' ) z…" at bounding box center [720, 189] width 84 height 338
click at [737, 352] on button at bounding box center [709, 352] width 117 height 24
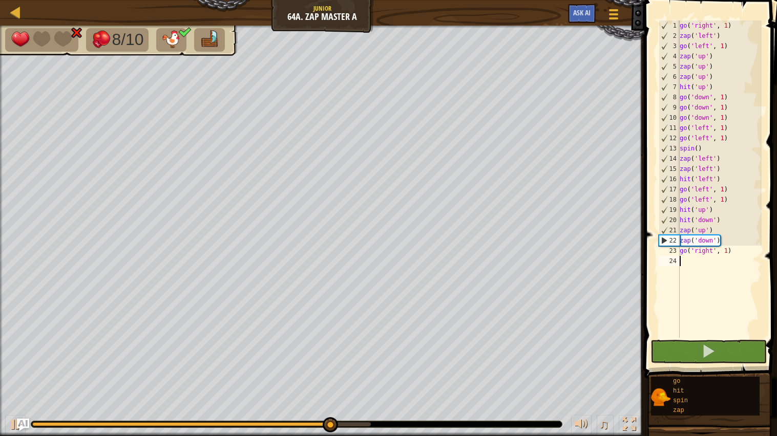
click at [738, 256] on div "go ( 'right' , 1 ) zap ( 'left' ) go ( 'left' , 1 ) zap ( 'up' ) zap ( 'up' ) z…" at bounding box center [720, 189] width 84 height 338
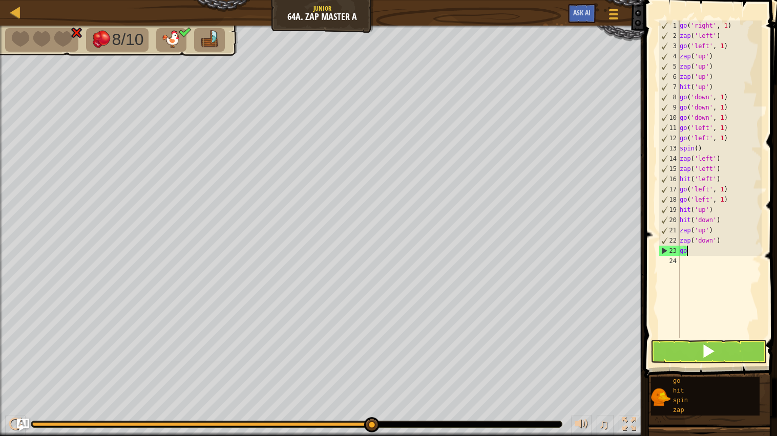
type textarea "g"
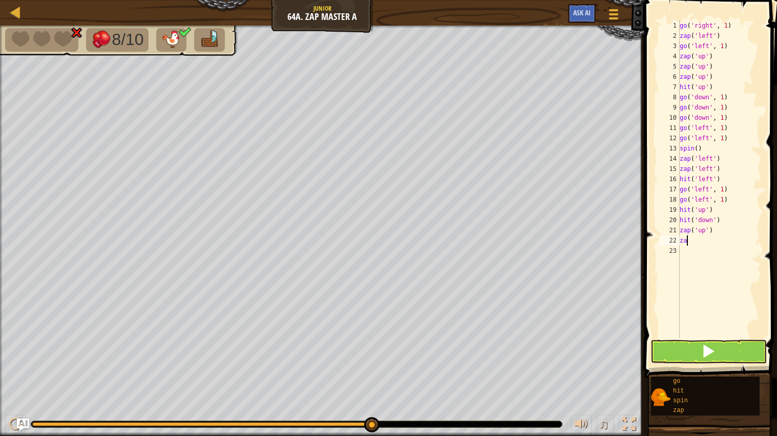
type textarea "z"
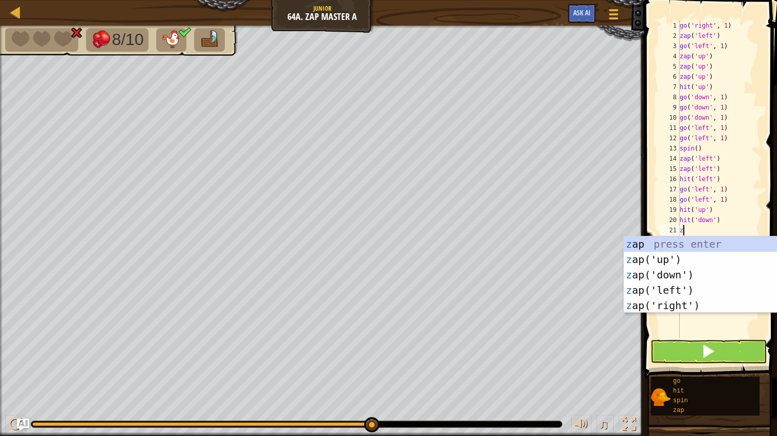
scroll to position [4, 0]
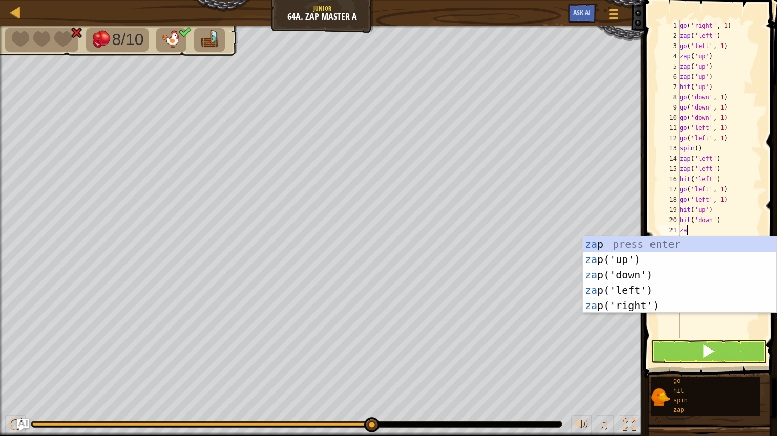
type textarea "zap"
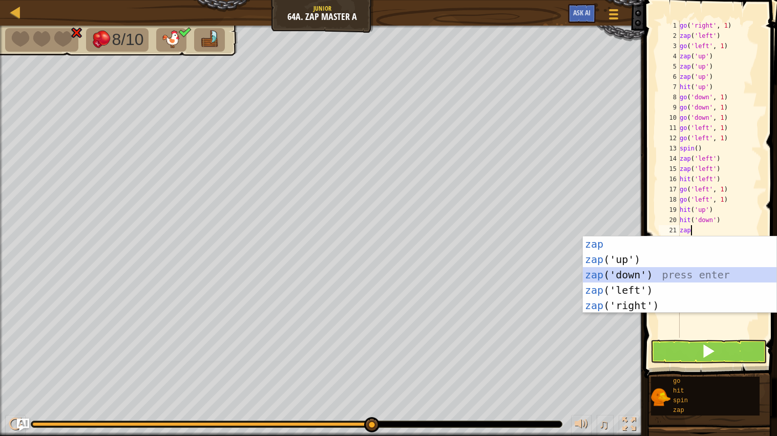
click at [716, 274] on div "zap press enter zap ('up') press enter zap ('down') press enter zap ('left') pr…" at bounding box center [680, 291] width 194 height 108
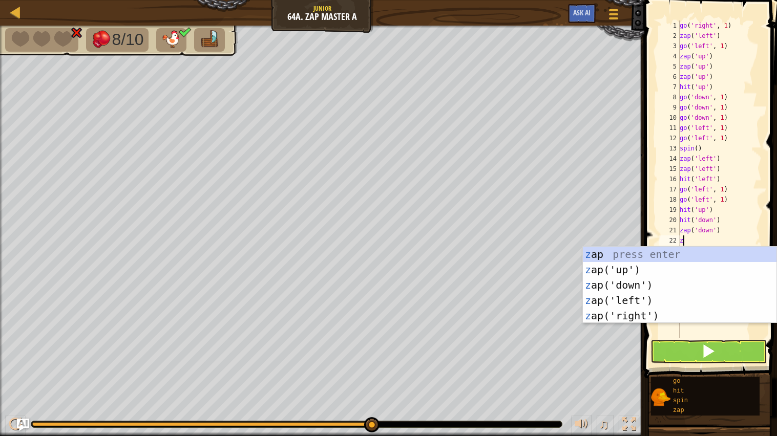
type textarea "zap"
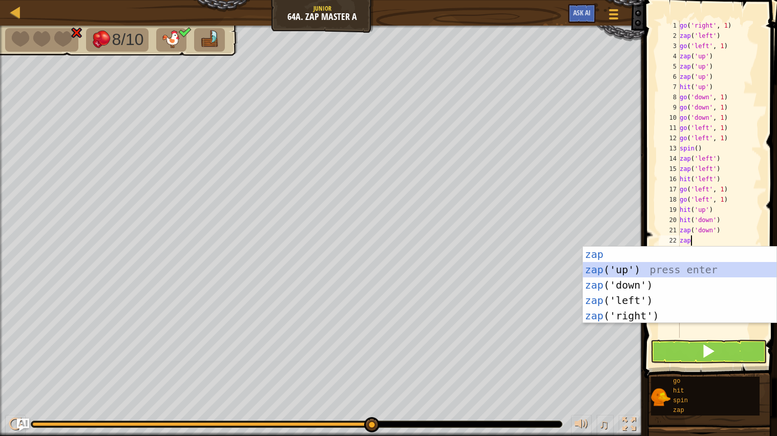
click at [717, 275] on div "zap press enter zap ('up') press enter zap ('down') press enter zap ('left') pr…" at bounding box center [680, 301] width 194 height 108
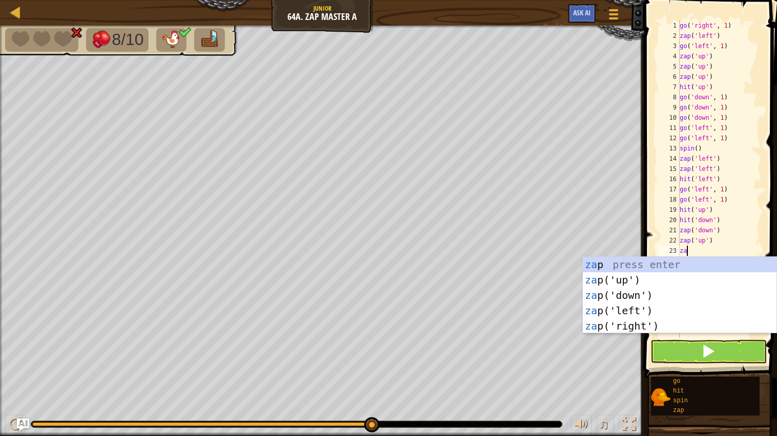
type textarea "zap"
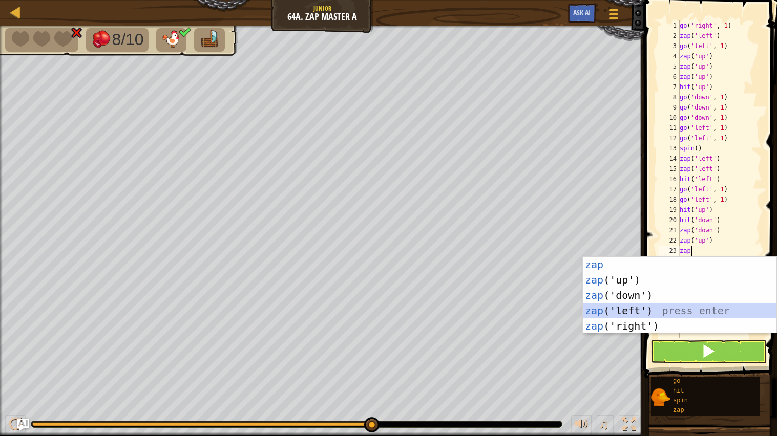
click at [622, 313] on div "zap press enter zap ('up') press enter zap ('down') press enter zap ('left') pr…" at bounding box center [680, 311] width 194 height 108
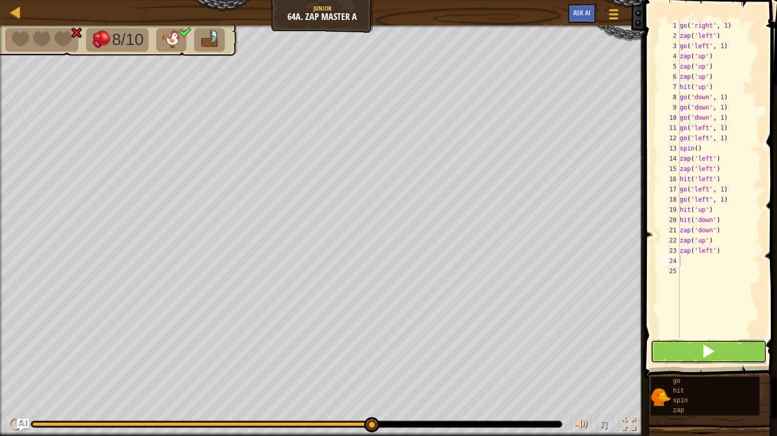
click at [675, 349] on button at bounding box center [709, 352] width 117 height 24
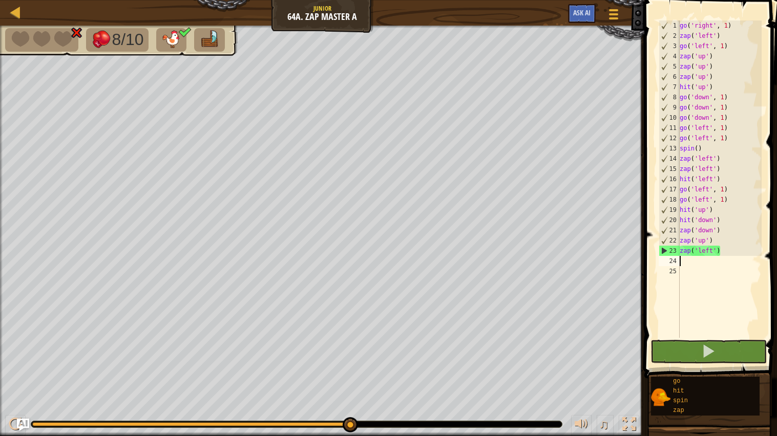
click at [761, 250] on div "go ( 'right' , 1 ) zap ( 'left' ) go ( 'left' , 1 ) zap ( 'up' ) zap ( 'up' ) z…" at bounding box center [720, 189] width 84 height 338
type textarea "z"
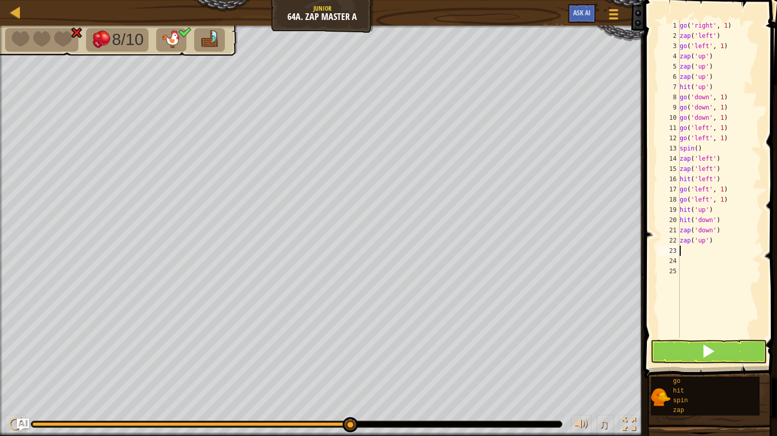
type textarea "go"
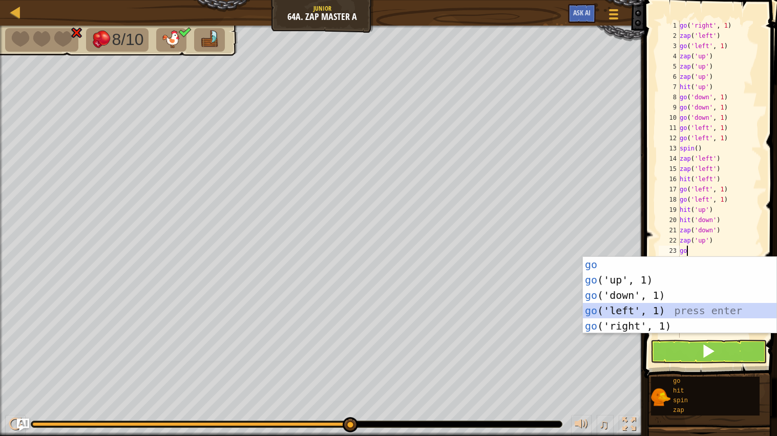
click at [708, 310] on div "go press enter go ('up', 1) press enter go ('down', 1) press enter go ('left', …" at bounding box center [680, 311] width 194 height 108
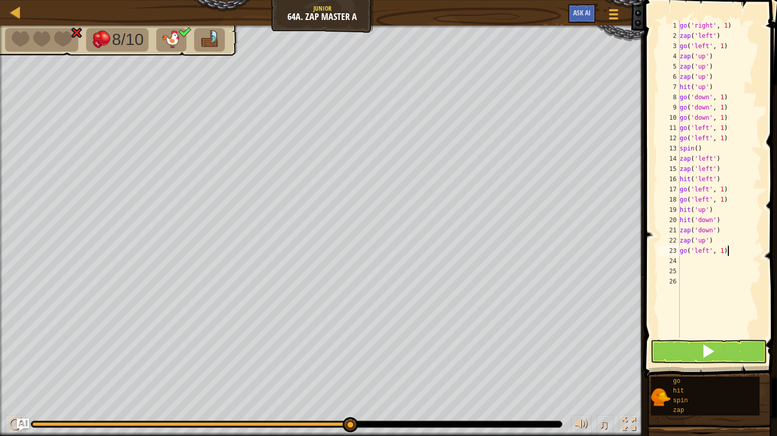
click at [741, 254] on div "go ( 'right' , 1 ) zap ( 'left' ) go ( 'left' , 1 ) zap ( 'up' ) zap ( 'up' ) z…" at bounding box center [720, 189] width 84 height 338
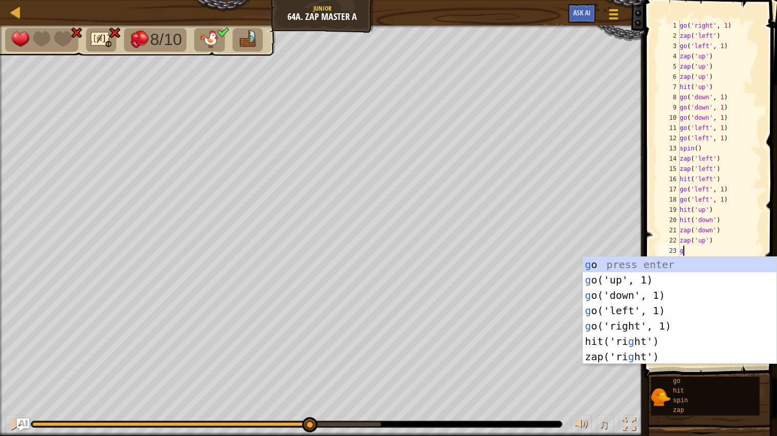
type textarea "go"
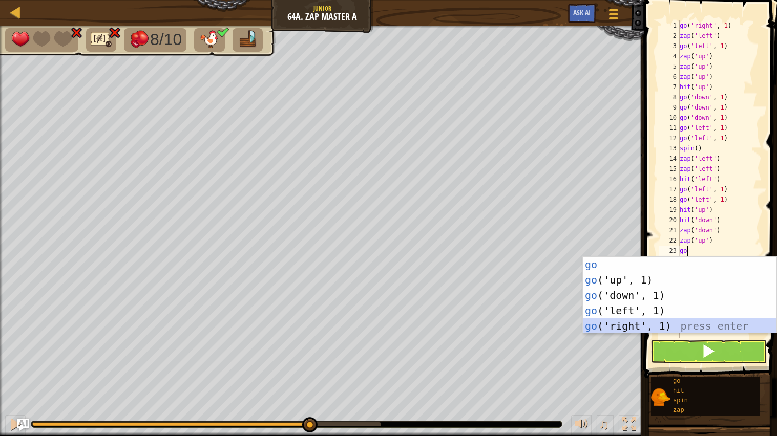
click at [650, 330] on div "go press enter go ('up', 1) press enter go ('down', 1) press enter go ('left', …" at bounding box center [680, 311] width 194 height 108
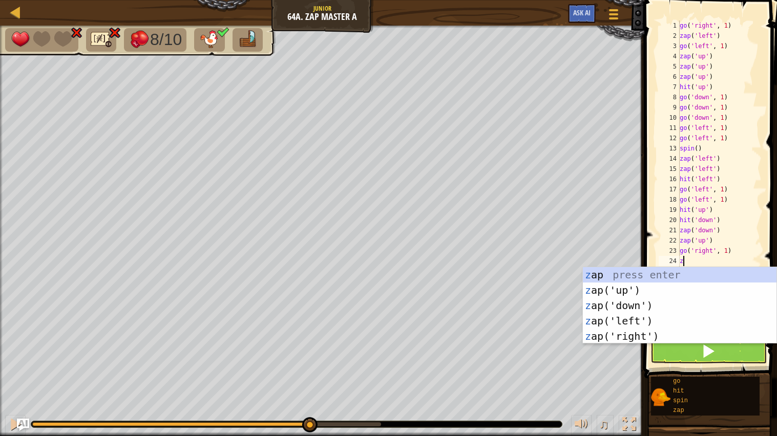
type textarea "zap"
click at [652, 322] on div "zap press enter zap ('up') press enter zap ('down') press enter zap ('left') pr…" at bounding box center [680, 321] width 194 height 108
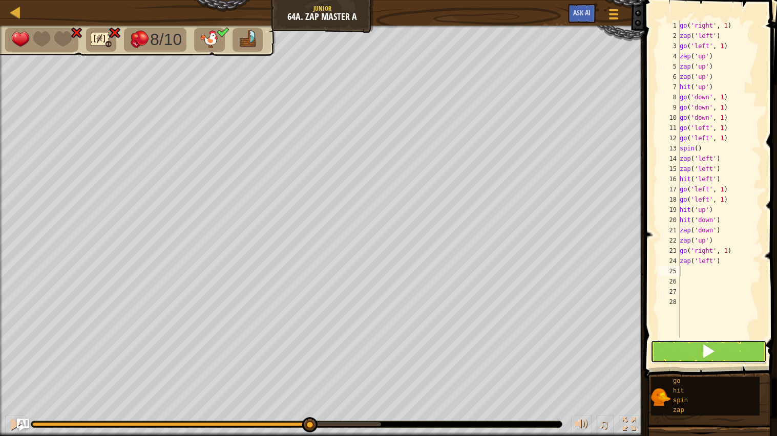
click at [693, 355] on button at bounding box center [709, 352] width 117 height 24
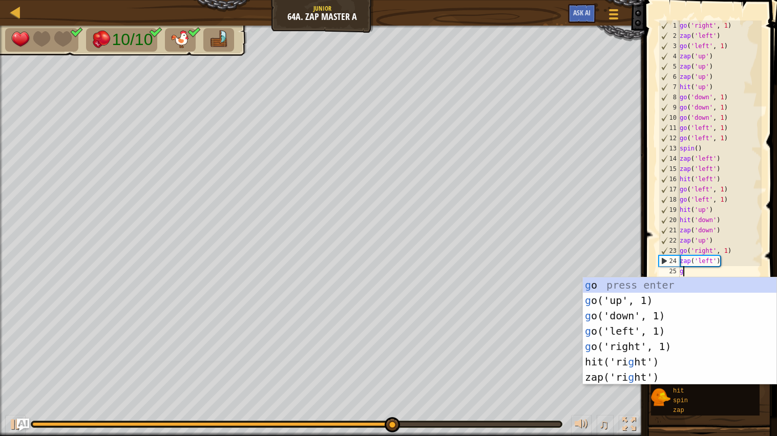
type textarea "go"
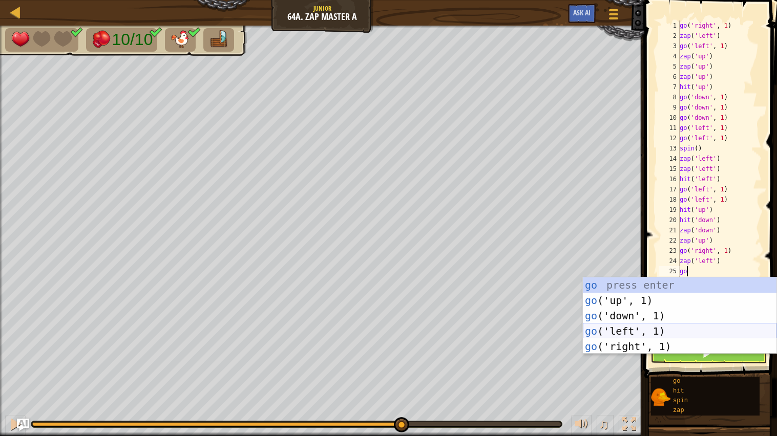
click at [662, 328] on div "go press enter go ('up', 1) press enter go ('down', 1) press enter go ('left', …" at bounding box center [680, 332] width 194 height 108
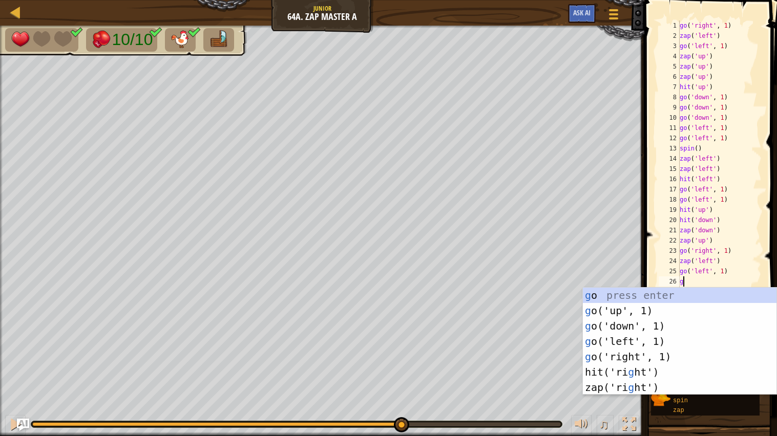
type textarea "go"
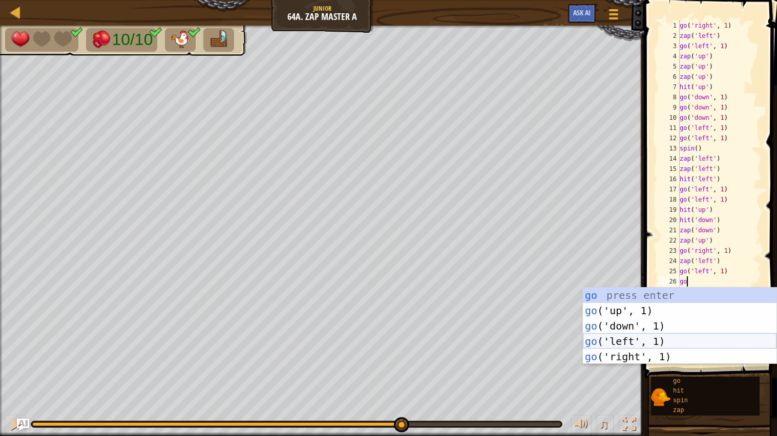
click at [640, 345] on div "go press enter go ('up', 1) press enter go ('down', 1) press enter go ('left', …" at bounding box center [680, 342] width 194 height 108
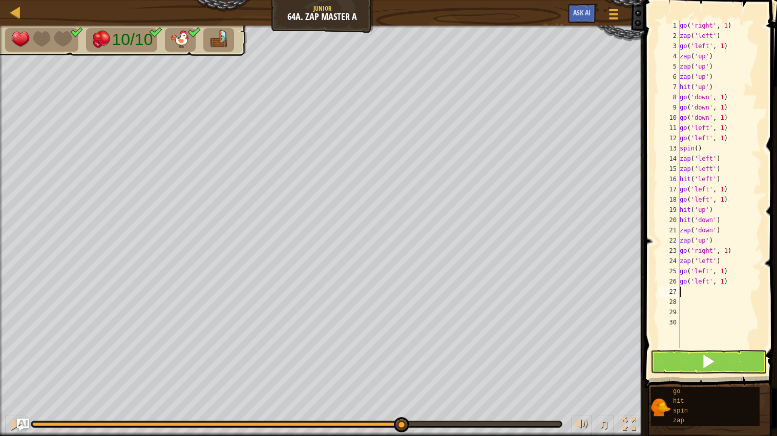
type textarea "go"
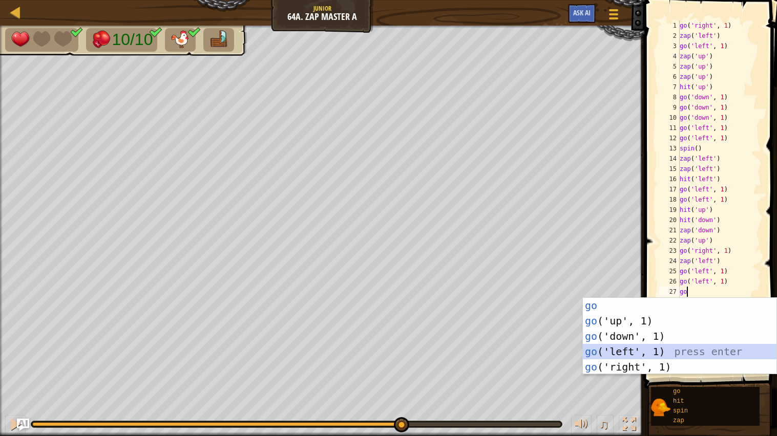
click at [625, 350] on div "go press enter go ('up', 1) press enter go ('down', 1) press enter go ('left', …" at bounding box center [680, 352] width 194 height 108
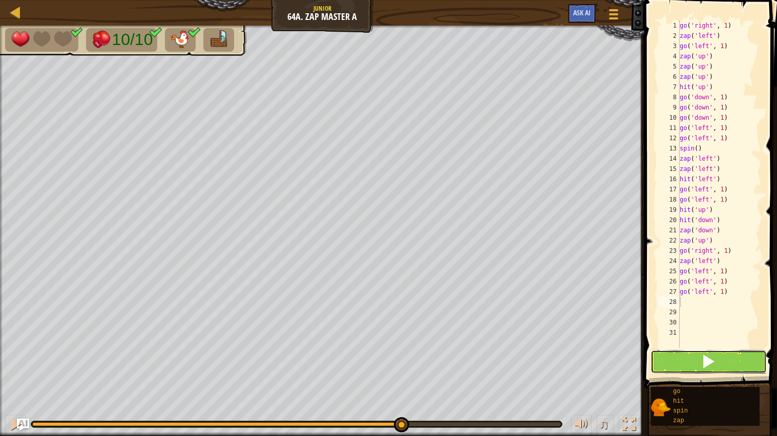
click at [674, 361] on button at bounding box center [709, 362] width 117 height 24
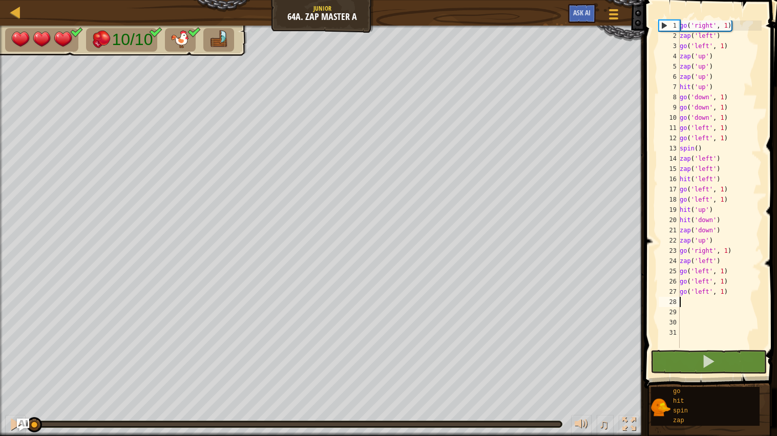
drag, startPoint x: 46, startPoint y: 425, endPoint x: 25, endPoint y: 436, distance: 24.1
click at [25, 436] on div "♫" at bounding box center [322, 422] width 644 height 31
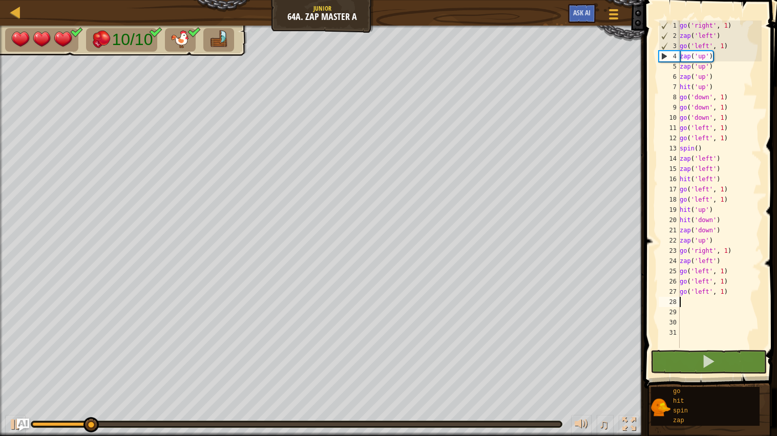
type textarea "go"
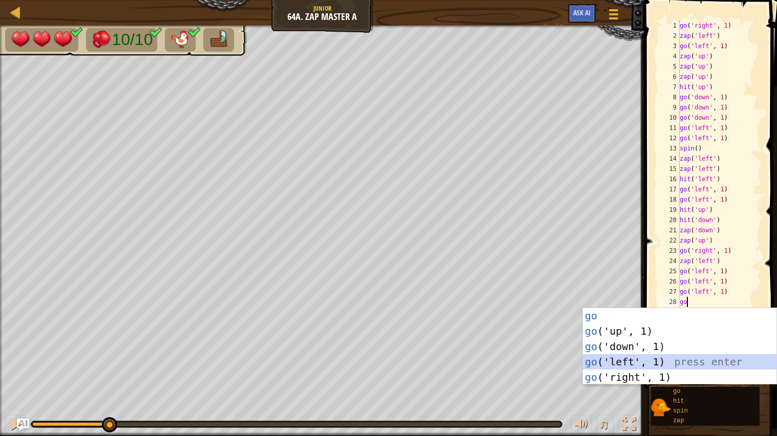
click at [656, 359] on div "go press enter go ('up', 1) press enter go ('down', 1) press enter go ('left', …" at bounding box center [680, 362] width 194 height 108
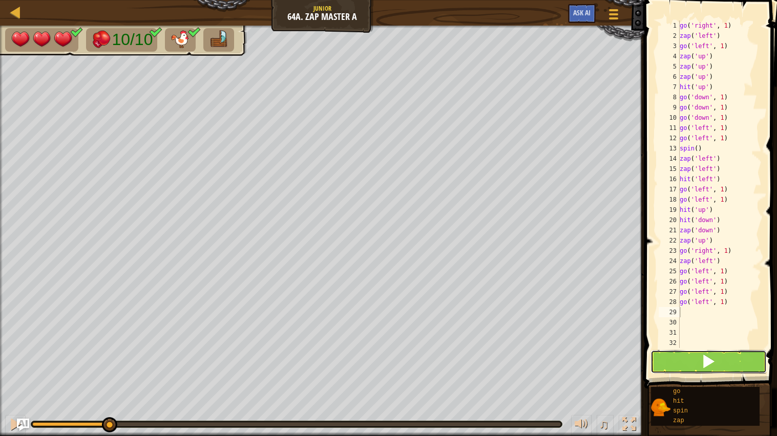
click at [679, 359] on button at bounding box center [709, 362] width 117 height 24
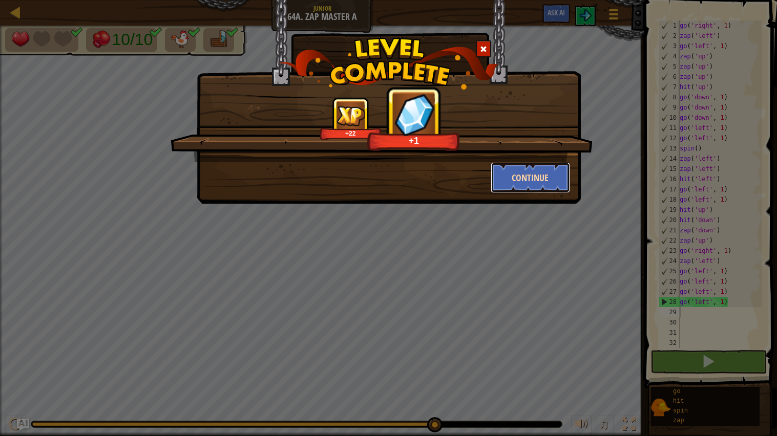
click at [516, 181] on button "Continue" at bounding box center [530, 177] width 79 height 31
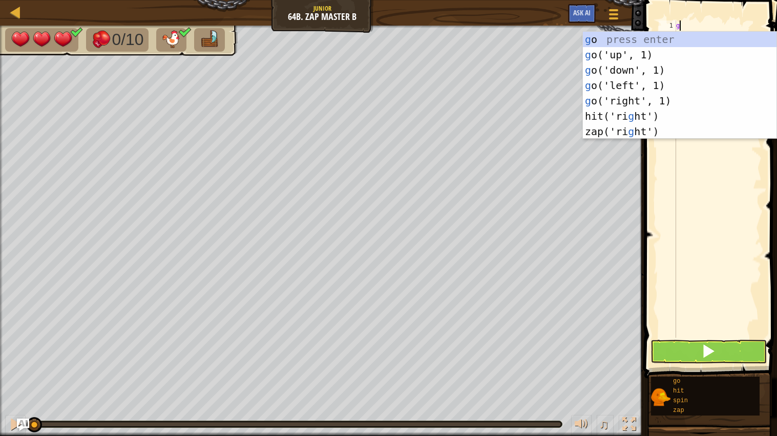
scroll to position [4, 0]
type textarea "go"
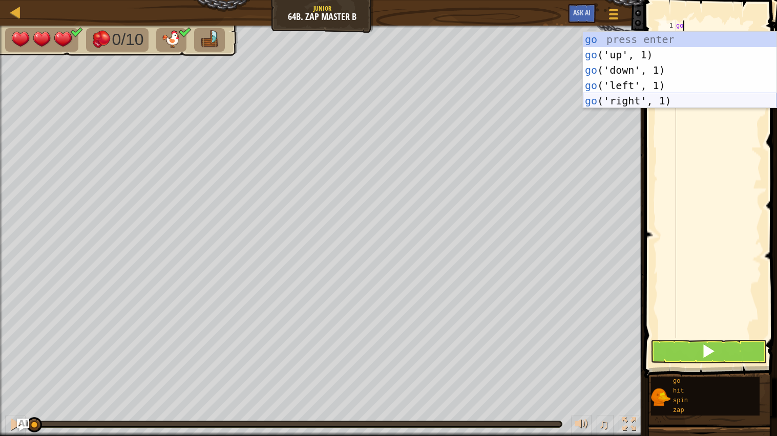
click at [624, 102] on div "go press enter go ('up', 1) press enter go ('down', 1) press enter go ('left', …" at bounding box center [680, 86] width 194 height 108
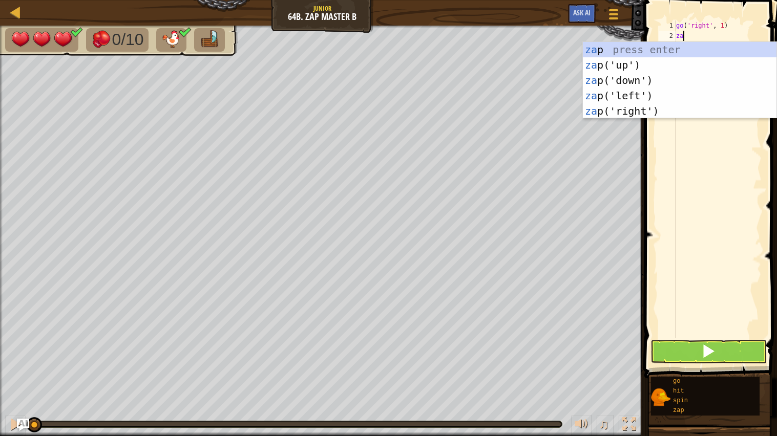
type textarea "zap"
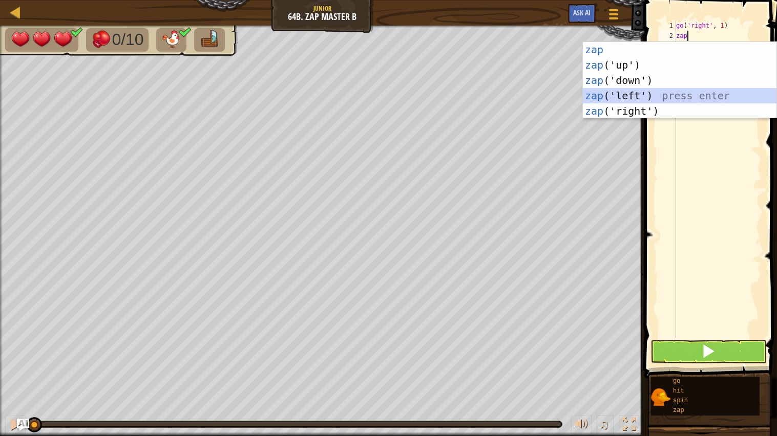
click at [638, 96] on div "zap press enter zap ('up') press enter zap ('down') press enter zap ('left') pr…" at bounding box center [680, 96] width 194 height 108
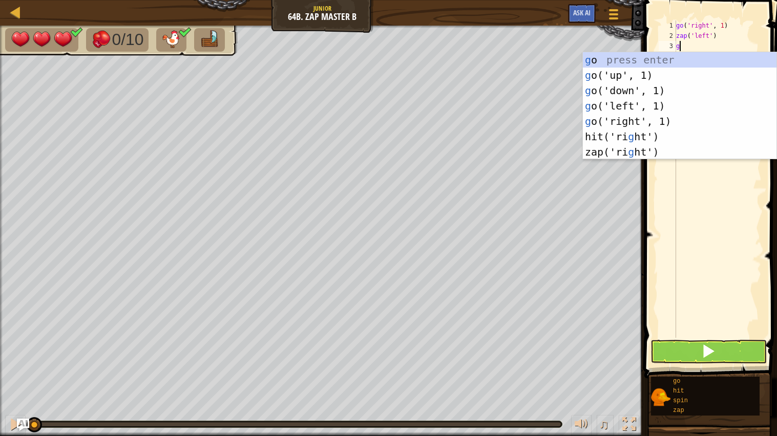
type textarea "go"
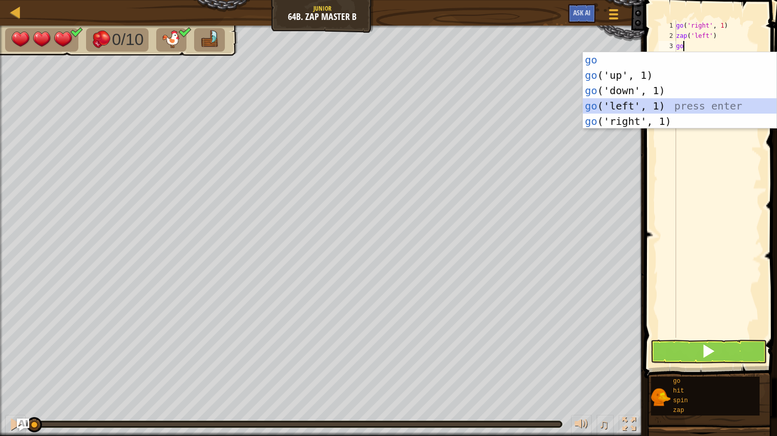
click at [647, 106] on div "go press enter go ('up', 1) press enter go ('down', 1) press enter go ('left', …" at bounding box center [680, 106] width 194 height 108
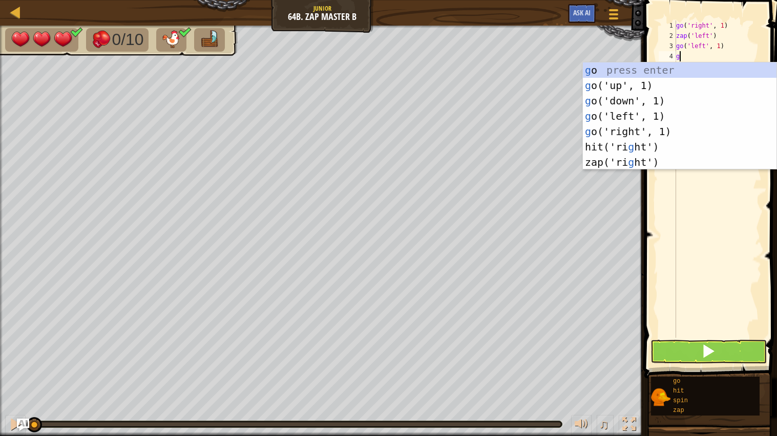
type textarea "go"
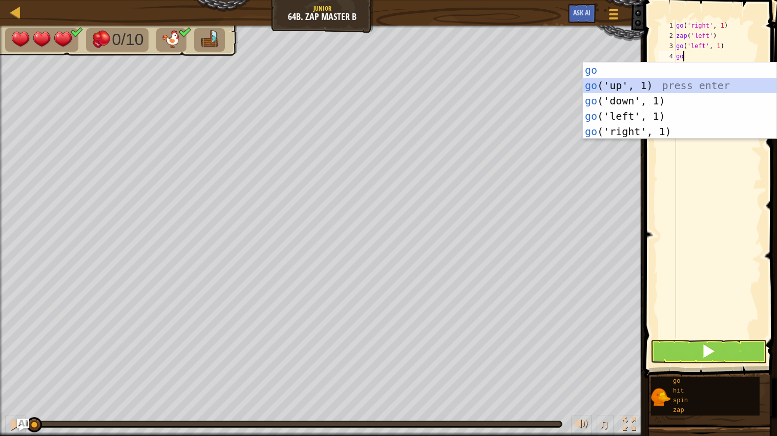
click at [686, 87] on div "go press enter go ('up', 1) press enter go ('down', 1) press enter go ('left', …" at bounding box center [680, 116] width 194 height 108
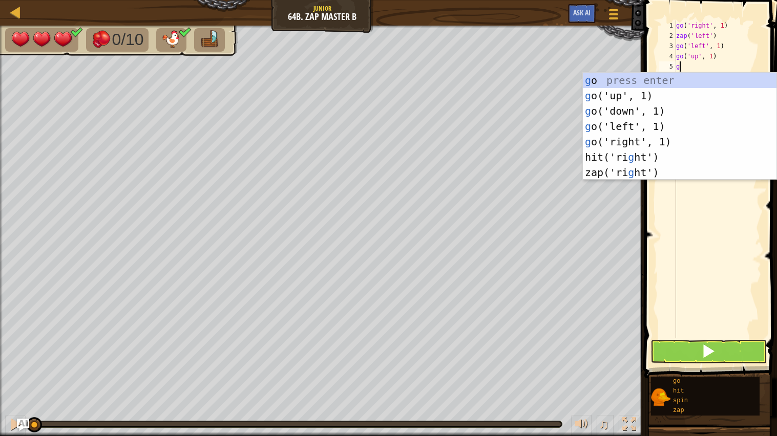
type textarea "go"
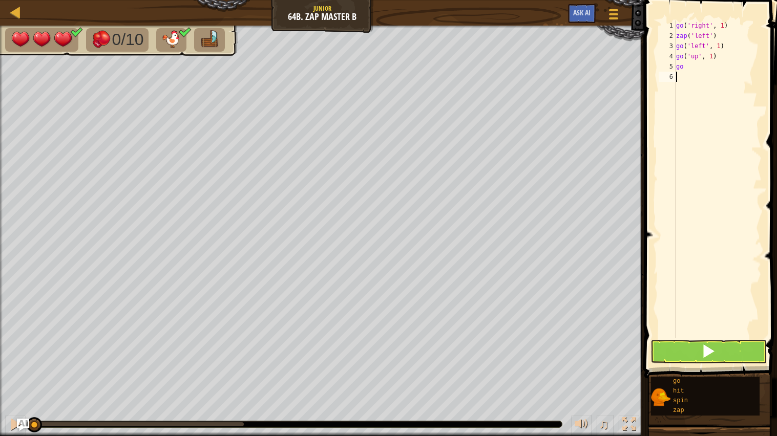
click at [736, 192] on div "go ( 'right' , 1 ) zap ( 'left' ) go ( 'left' , 1 ) go ( 'up' , 1 ) go" at bounding box center [718, 189] width 88 height 338
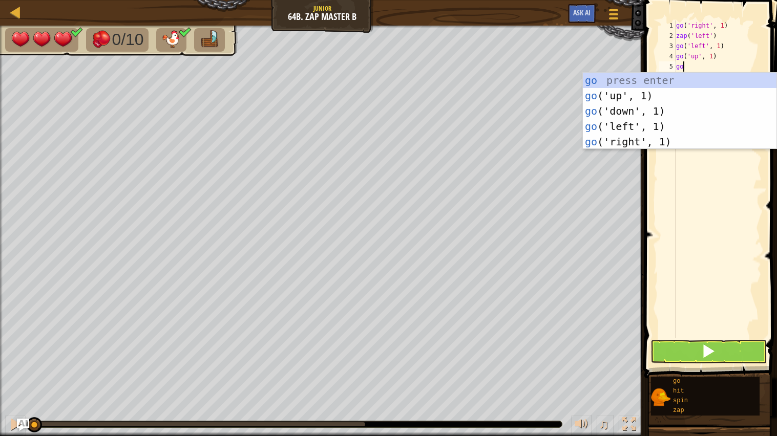
type textarea "g"
type textarea "zap"
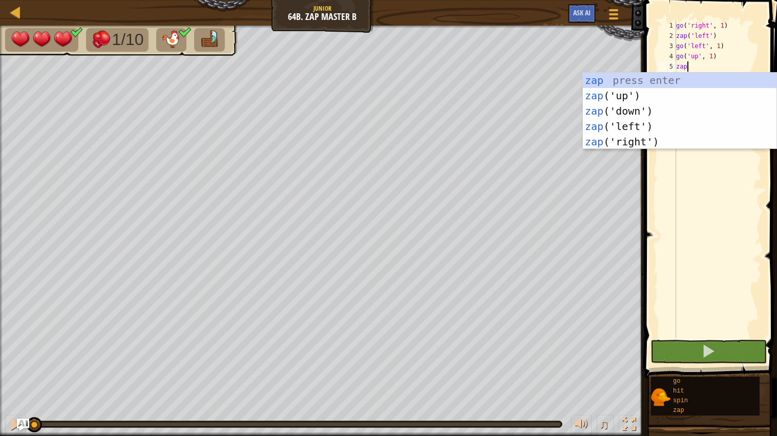
scroll to position [4, 1]
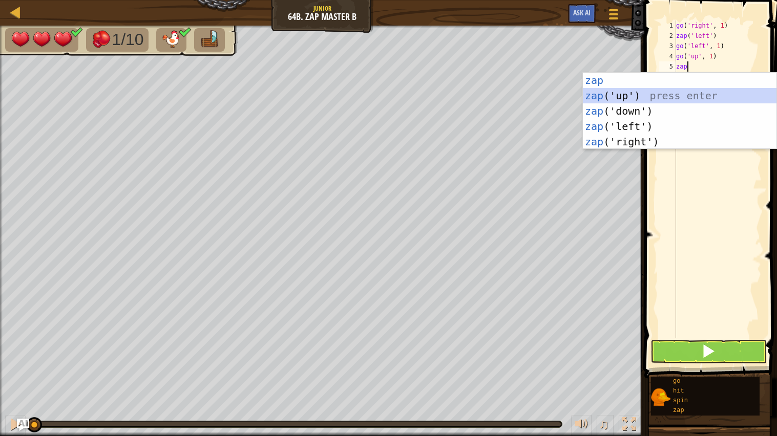
click at [691, 93] on div "zap press enter zap ('up') press enter zap ('down') press enter zap ('left') pr…" at bounding box center [680, 127] width 194 height 108
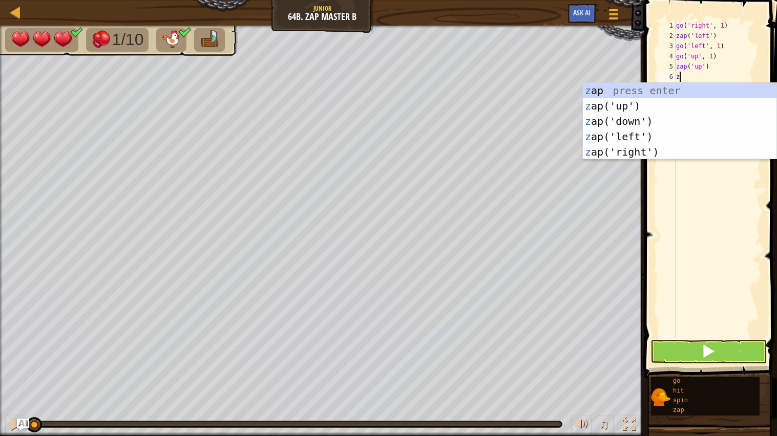
scroll to position [4, 0]
type textarea "zap"
click at [679, 105] on div "zap press enter zap ('up') press enter zap ('down') press enter zap ('left') pr…" at bounding box center [680, 137] width 194 height 108
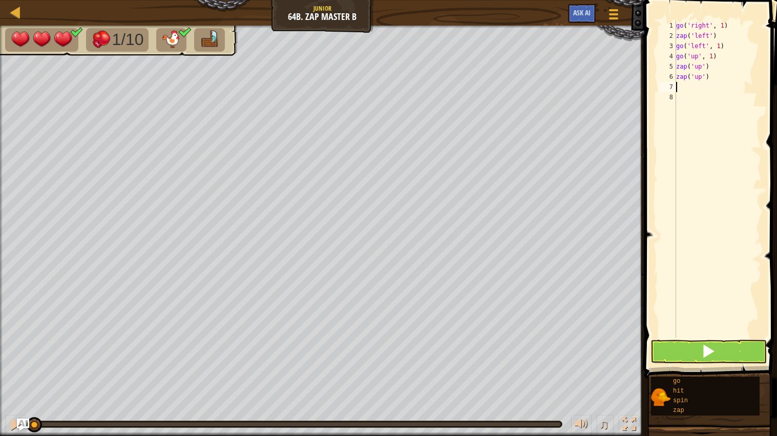
scroll to position [4, 0]
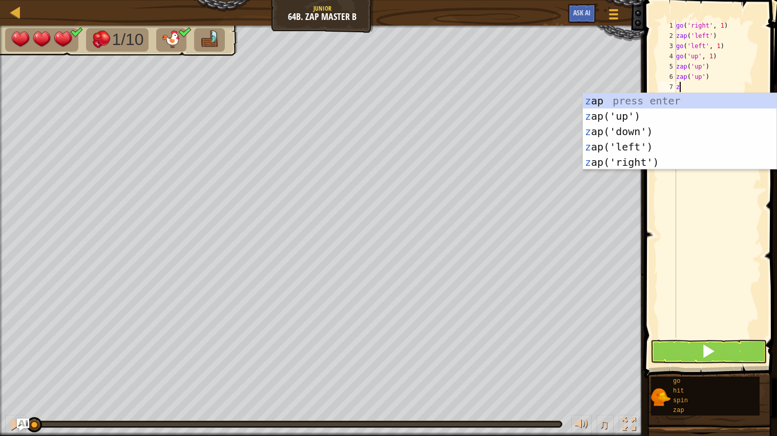
type textarea "zap"
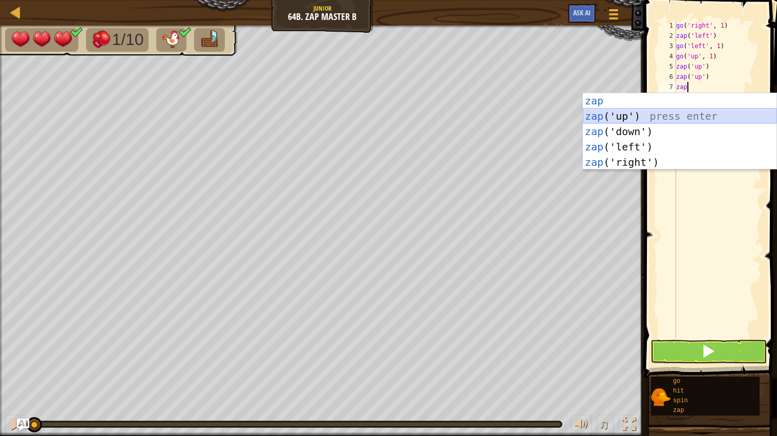
click at [644, 121] on div "zap press enter zap ('up') press enter zap ('down') press enter zap ('left') pr…" at bounding box center [680, 147] width 194 height 108
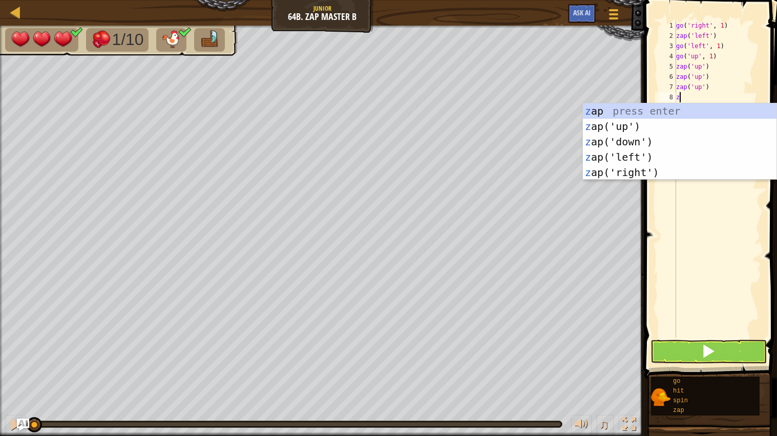
type textarea "zap"
click at [643, 122] on div "zap press enter zap ('up') press enter zap ('down') press enter zap ('left') pr…" at bounding box center [680, 157] width 194 height 108
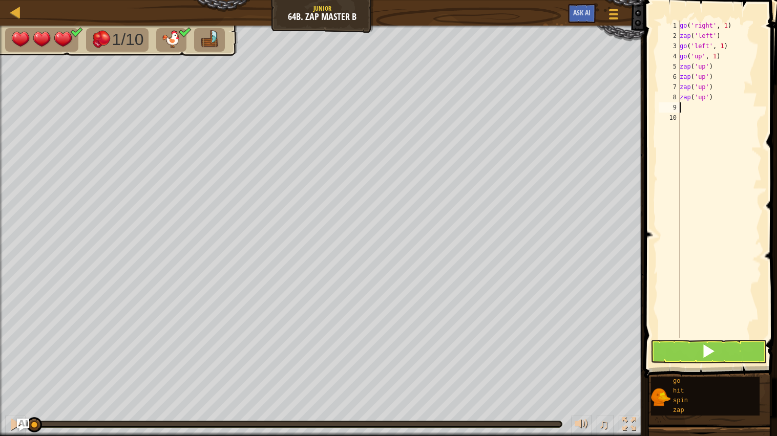
scroll to position [4, 0]
click at [729, 343] on button at bounding box center [709, 352] width 117 height 24
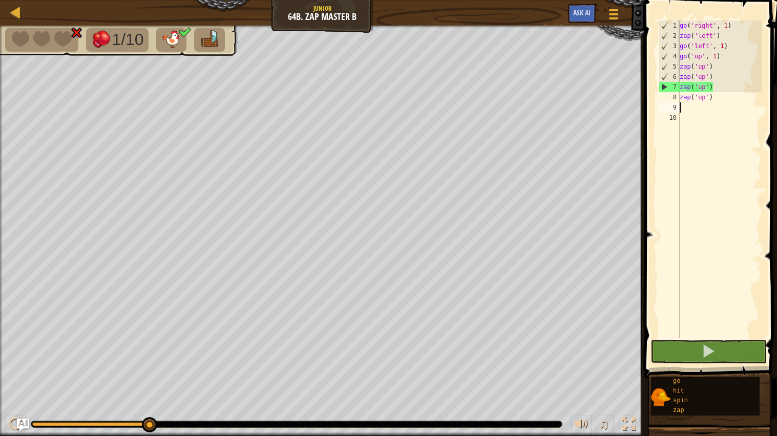
click at [713, 100] on div "go ( 'right' , 1 ) zap ( 'left' ) go ( 'left' , 1 ) go ( 'up' , 1 ) zap ( 'up' …" at bounding box center [720, 189] width 85 height 338
type textarea "z"
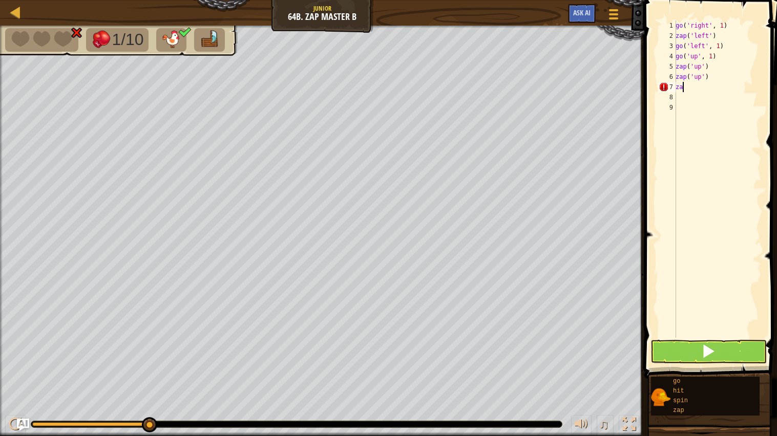
type textarea "z"
click at [721, 358] on button at bounding box center [709, 352] width 117 height 24
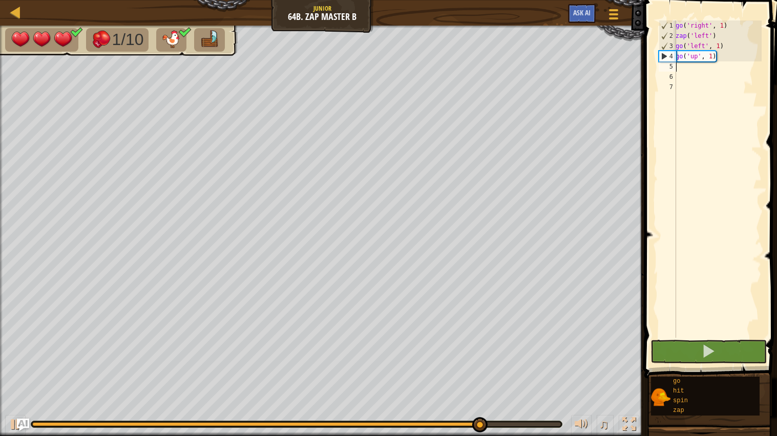
click at [753, 65] on div "go ( 'right' , 1 ) zap ( 'left' ) go ( 'left' , 1 ) go ( 'up' , 1 )" at bounding box center [718, 189] width 88 height 338
click at [753, 73] on div "go ( 'right' , 1 ) zap ( 'left' ) go ( 'left' , 1 ) go ( 'up' , 1 )" at bounding box center [718, 189] width 88 height 338
click at [739, 68] on div "go ( 'right' , 1 ) zap ( 'left' ) go ( 'left' , 1 ) go ( 'up' , 1 )" at bounding box center [718, 189] width 88 height 338
click at [682, 72] on div "go ( 'right' , 1 ) zap ( 'left' ) go ( 'left' , 1 ) go ( 'up' , 1 )" at bounding box center [718, 189] width 88 height 338
click at [681, 66] on div "go ( 'right' , 1 ) zap ( 'left' ) go ( 'left' , 1 ) go ( 'up' , 1 )" at bounding box center [718, 189] width 88 height 338
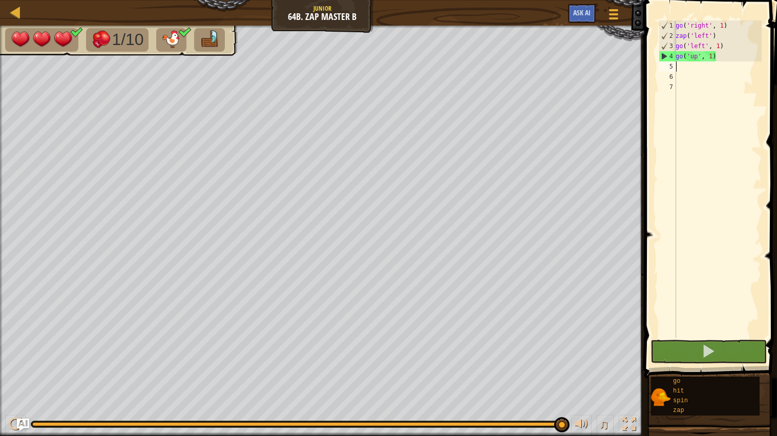
click at [688, 69] on div "go ( 'right' , 1 ) zap ( 'left' ) go ( 'left' , 1 ) go ( 'up' , 1 )" at bounding box center [718, 189] width 88 height 338
click at [690, 69] on div "go ( 'right' , 1 ) zap ( 'left' ) go ( 'left' , 1 ) go ( 'up' , 1 )" at bounding box center [718, 189] width 88 height 338
drag, startPoint x: 690, startPoint y: 68, endPoint x: 697, endPoint y: 64, distance: 8.3
click at [690, 72] on div "go ( 'right' , 1 ) zap ( 'left' ) go ( 'left' , 1 ) go ( 'up' , 1 )" at bounding box center [718, 189] width 88 height 338
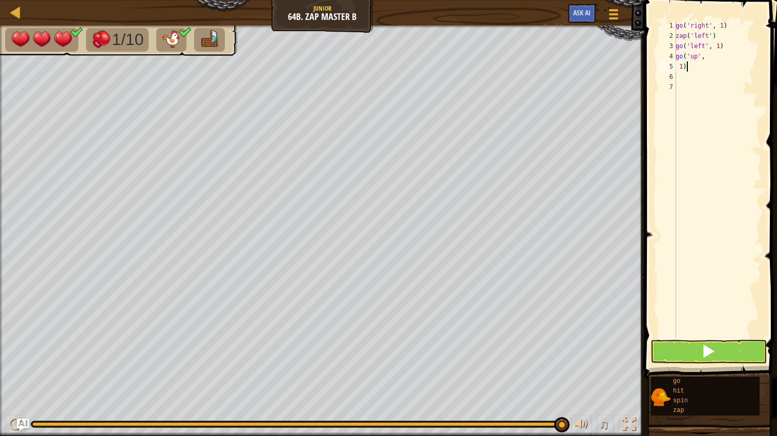
click at [691, 70] on div "go ( 'right' , 1 ) zap ( 'left' ) go ( 'left' , 1 ) go ( 'up' , 1 )" at bounding box center [718, 189] width 88 height 338
type textarea "1"
type textarea "g"
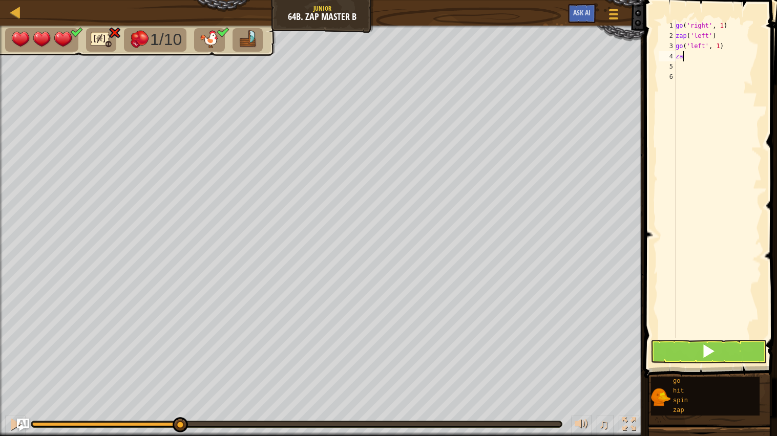
type textarea "zap"
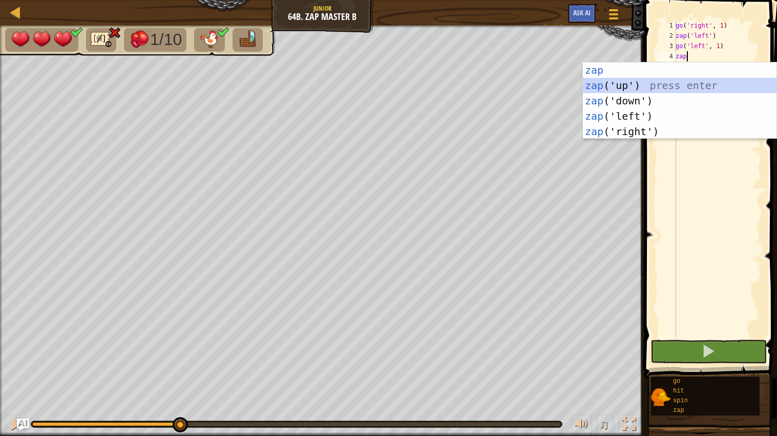
click at [635, 83] on div "zap press enter zap ('up') press enter zap ('down') press enter zap ('left') pr…" at bounding box center [680, 116] width 194 height 108
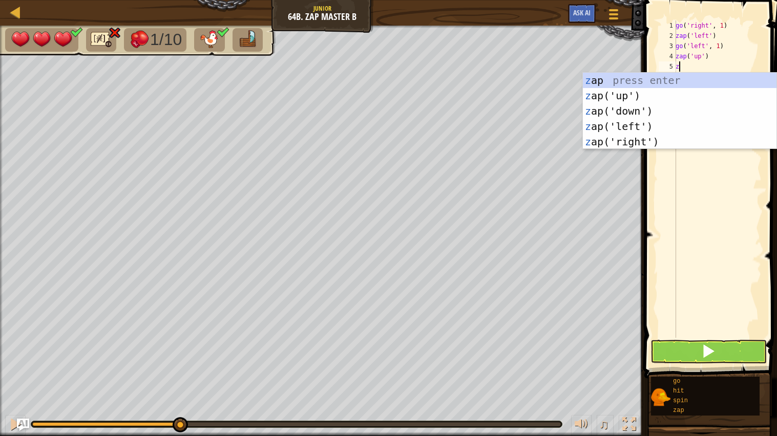
type textarea "za"
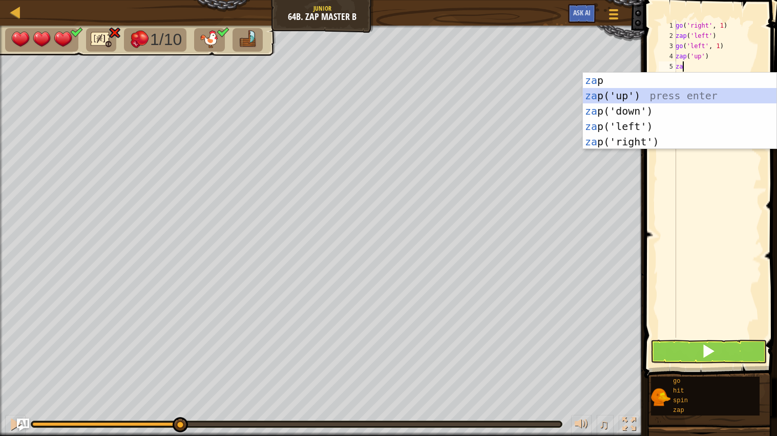
click at [640, 88] on div "za p press enter za p('up') press enter za p('down') press enter za p('left') p…" at bounding box center [680, 127] width 194 height 108
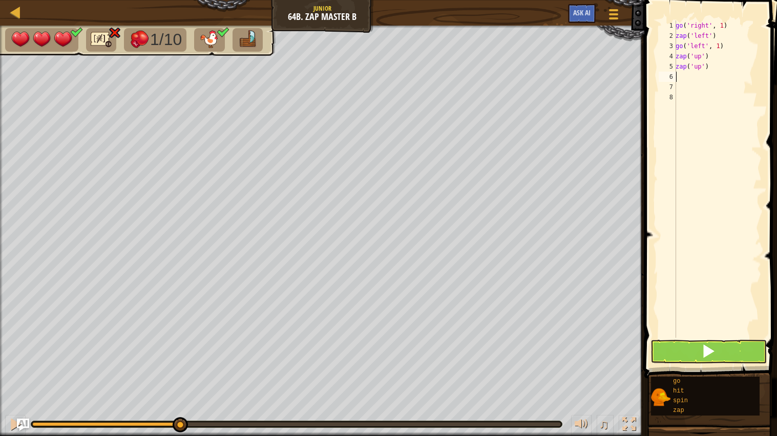
type textarea "za"
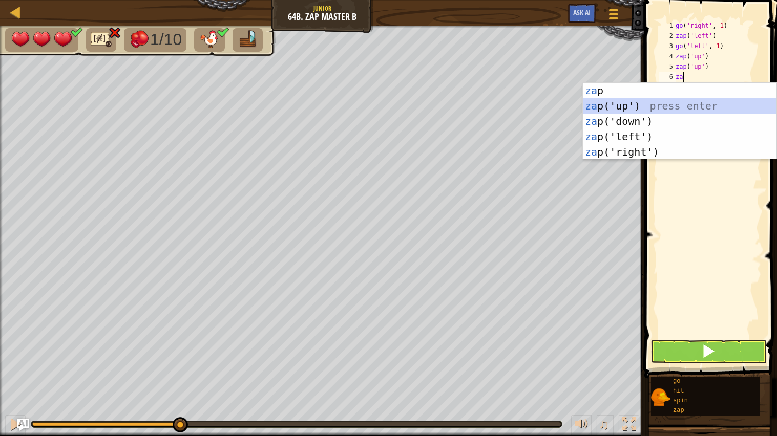
click at [639, 102] on div "za p press enter za p('up') press enter za p('down') press enter za p('left') p…" at bounding box center [680, 137] width 194 height 108
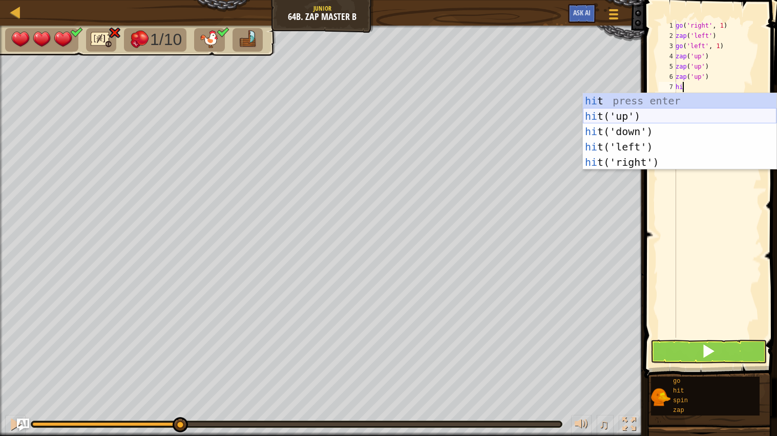
type textarea "hit"
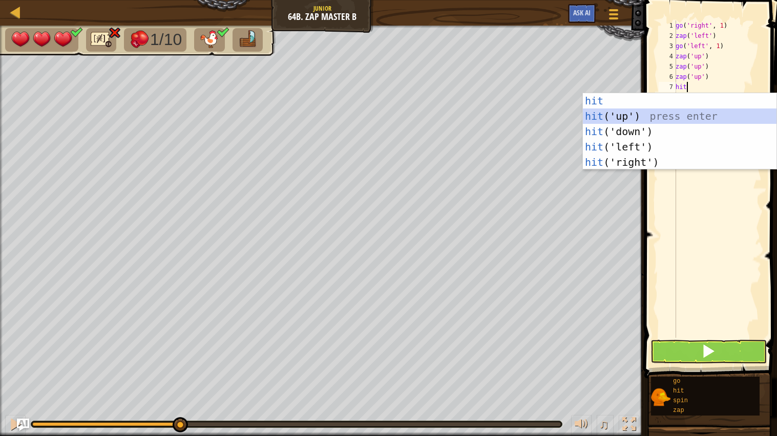
click at [649, 114] on div "hit press enter hit ('up') press enter hit ('down') press enter hit ('left') pr…" at bounding box center [680, 147] width 194 height 108
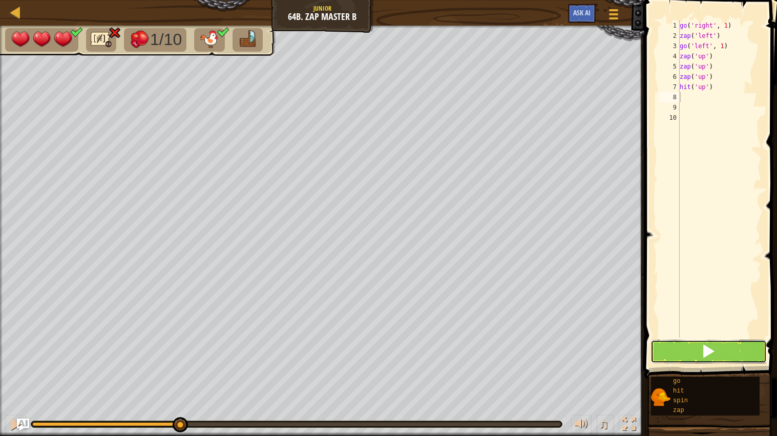
click at [682, 354] on button at bounding box center [709, 352] width 117 height 24
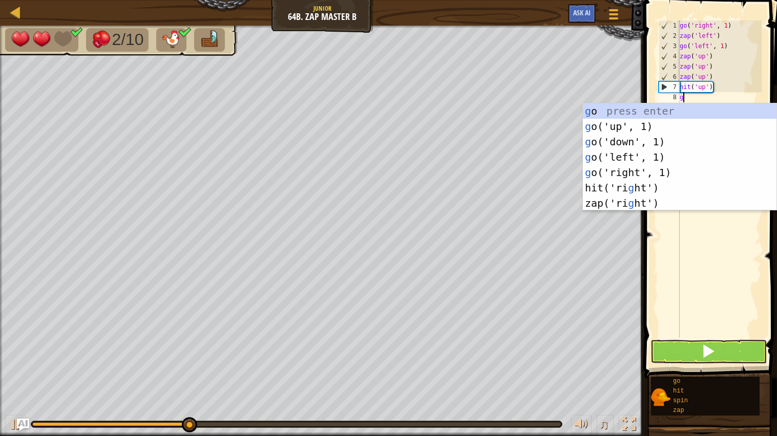
type textarea "go"
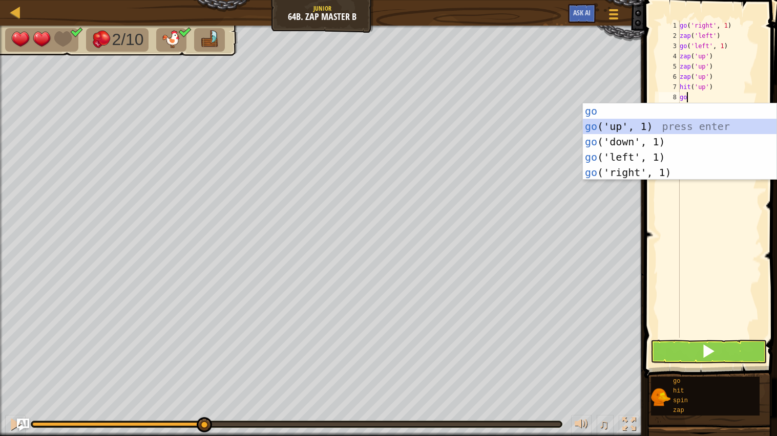
click at [705, 126] on div "go press enter go ('up', 1) press enter go ('down', 1) press enter go ('left', …" at bounding box center [680, 157] width 194 height 108
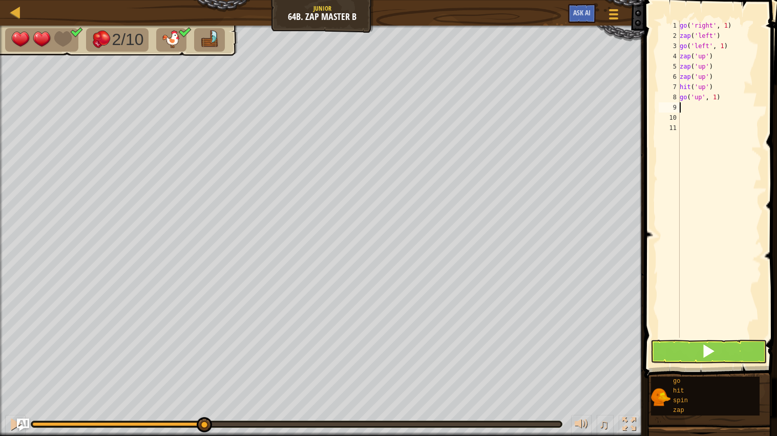
type textarea "go"
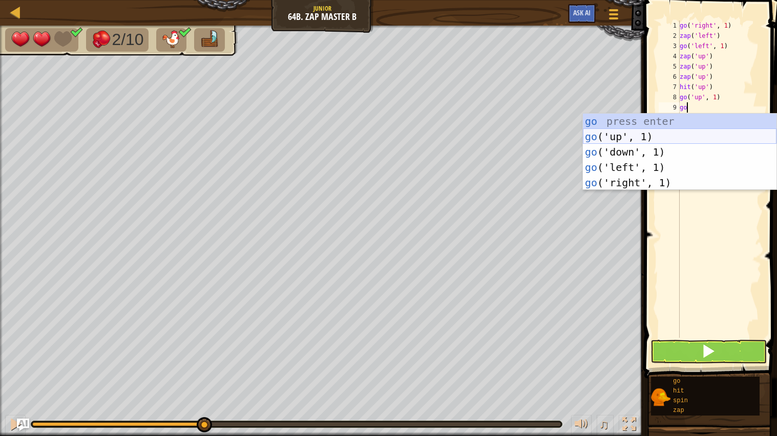
click at [695, 137] on div "go press enter go ('up', 1) press enter go ('down', 1) press enter go ('left', …" at bounding box center [680, 168] width 194 height 108
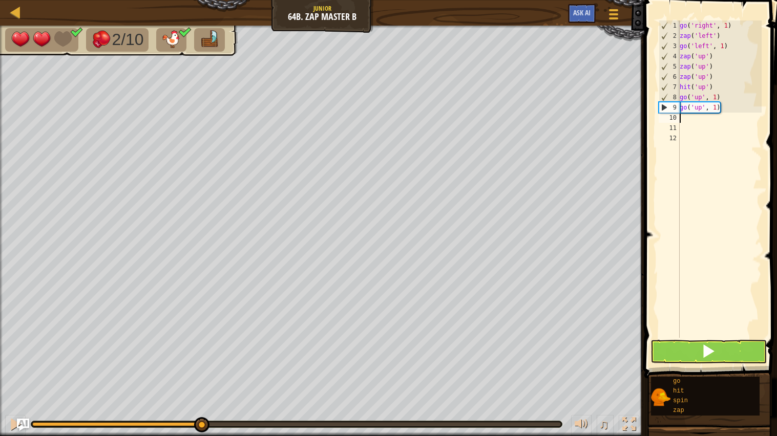
drag, startPoint x: 48, startPoint y: 425, endPoint x: 169, endPoint y: 427, distance: 120.4
click at [169, 427] on div at bounding box center [297, 424] width 532 height 7
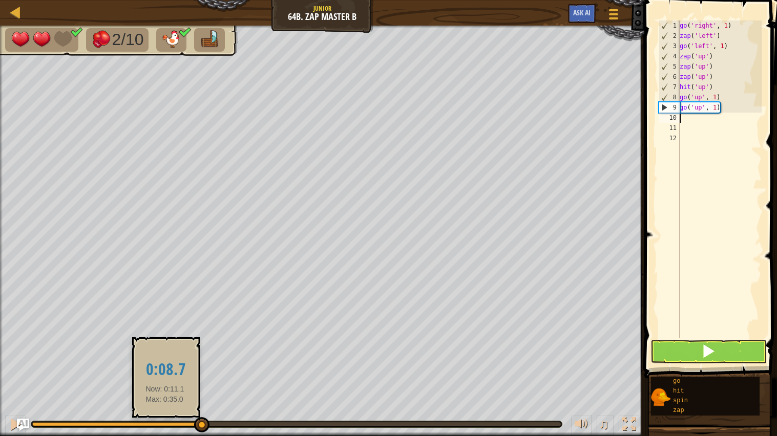
type textarea "go"
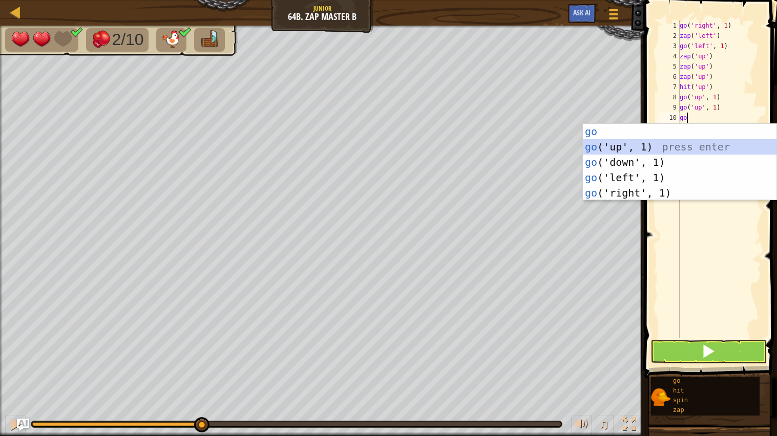
click at [675, 144] on div "go press enter go ('up', 1) press enter go ('down', 1) press enter go ('left', …" at bounding box center [680, 178] width 194 height 108
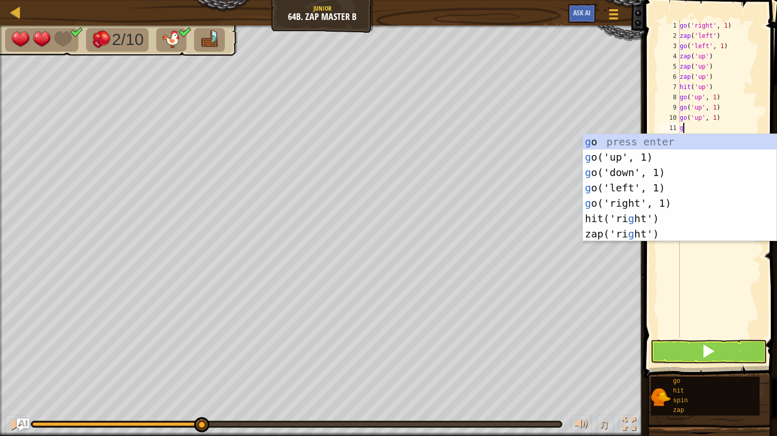
type textarea "go"
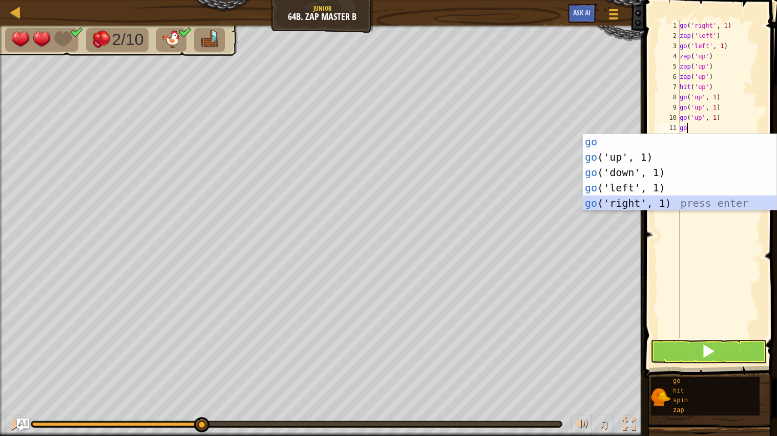
click at [673, 206] on div "go press enter go ('up', 1) press enter go ('down', 1) press enter go ('left', …" at bounding box center [680, 188] width 194 height 108
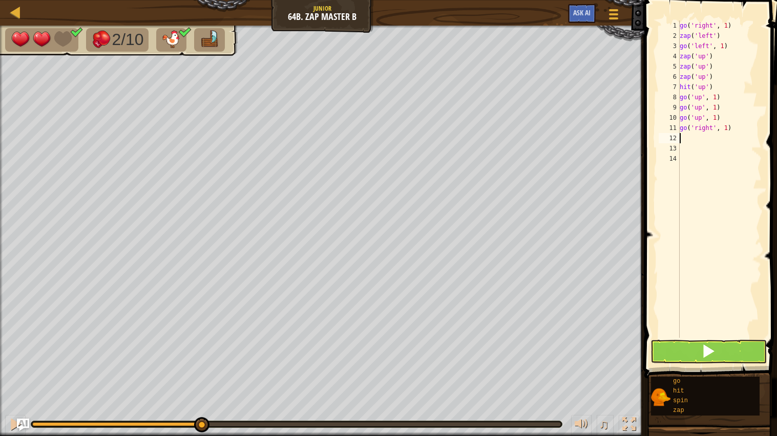
type textarea "go"
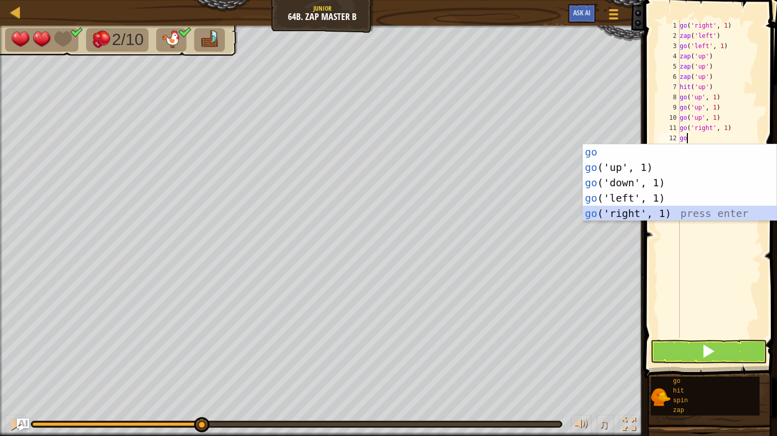
click at [671, 215] on div "go press enter go ('up', 1) press enter go ('down', 1) press enter go ('left', …" at bounding box center [680, 198] width 194 height 108
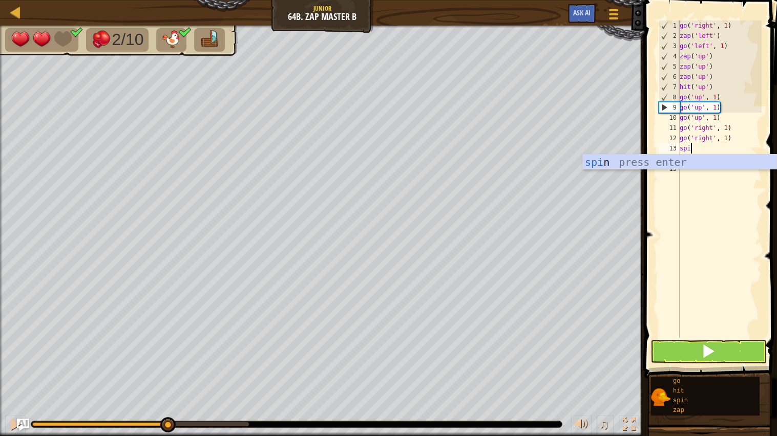
type textarea "spin"
click at [704, 159] on div "spin press enter" at bounding box center [680, 178] width 194 height 46
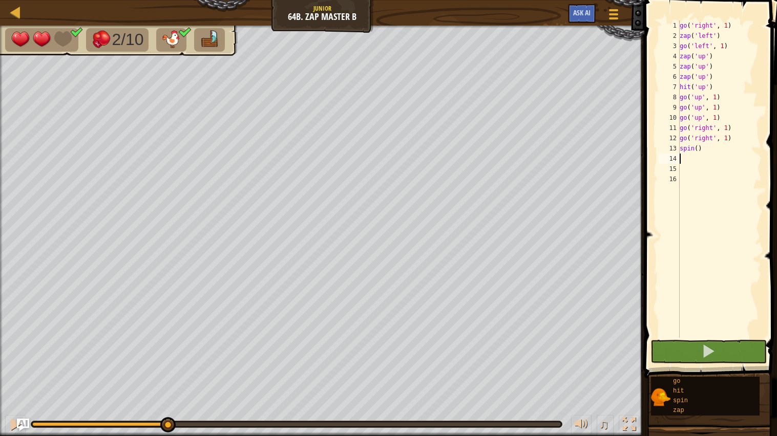
scroll to position [4, 0]
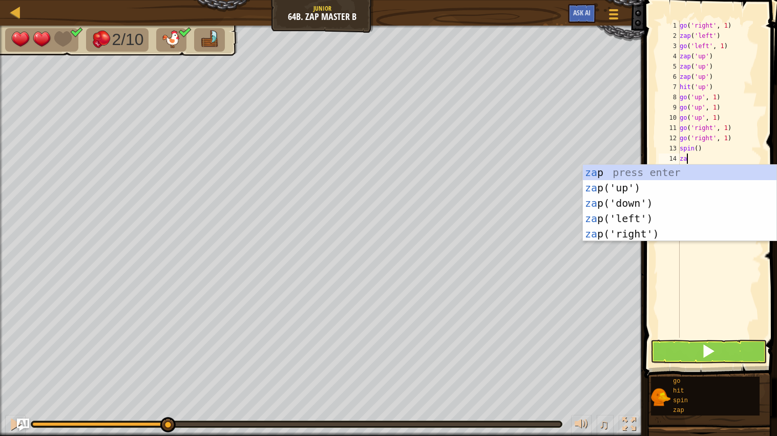
type textarea "zap"
click at [658, 233] on div "zap press enter zap ('up') press enter zap ('down') press enter zap ('left') pr…" at bounding box center [680, 219] width 194 height 108
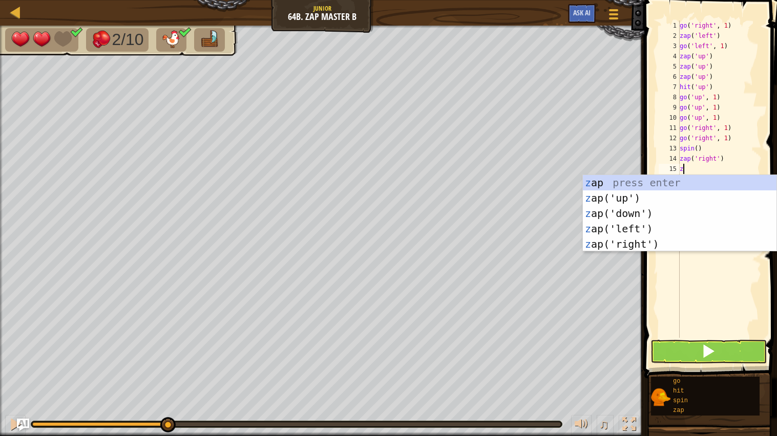
type textarea "zap"
click at [641, 240] on div "zap press enter zap ('up') press enter zap ('down') press enter zap ('left') pr…" at bounding box center [680, 229] width 194 height 108
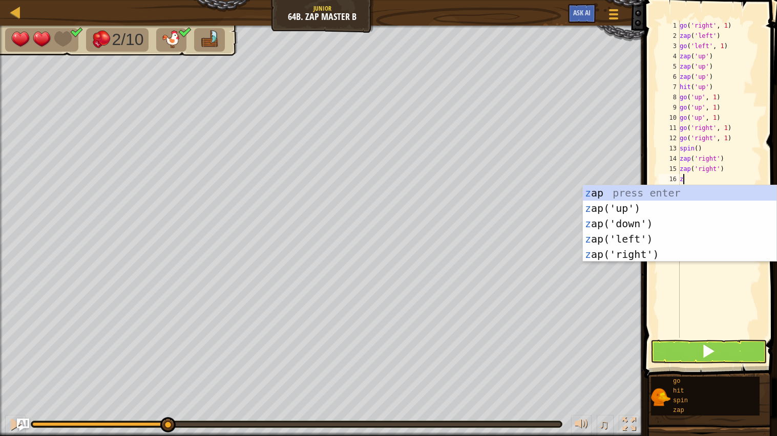
type textarea "zap"
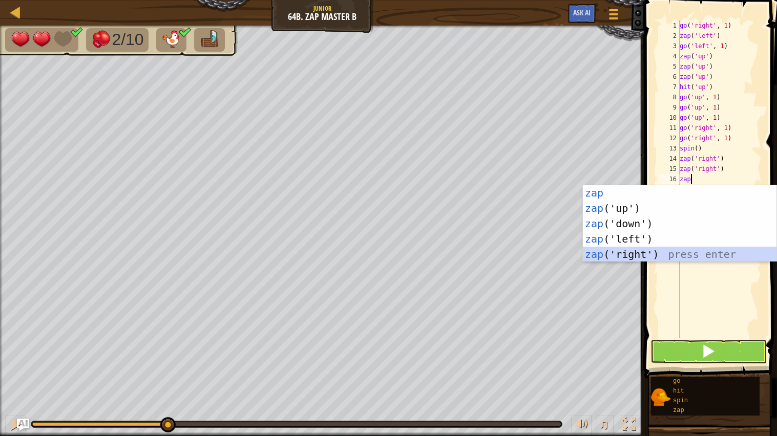
click at [644, 252] on div "zap press enter zap ('up') press enter zap ('down') press enter zap ('left') pr…" at bounding box center [680, 239] width 194 height 108
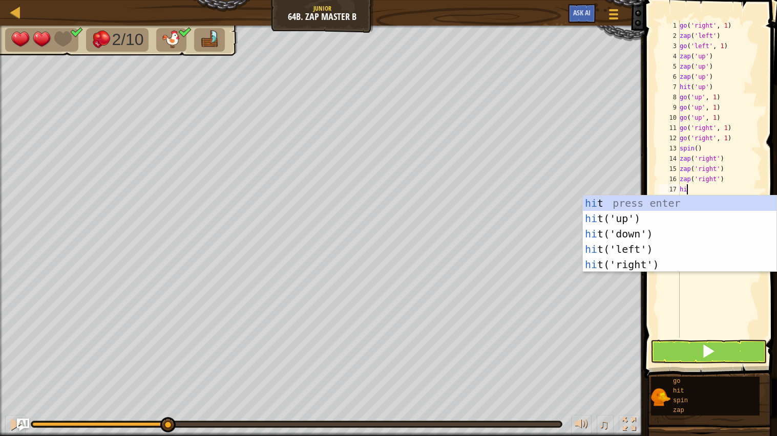
type textarea "hit"
click at [636, 262] on div "hit press enter hit ('up') press enter hit ('down') press enter hit ('left') pr…" at bounding box center [680, 250] width 194 height 108
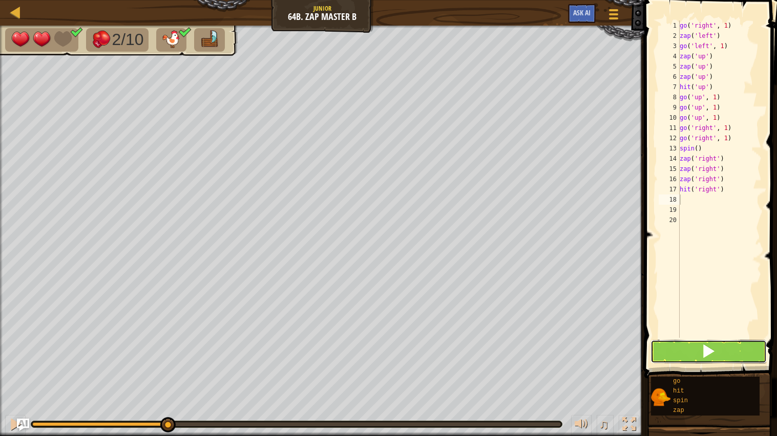
click at [700, 357] on button at bounding box center [709, 352] width 117 height 24
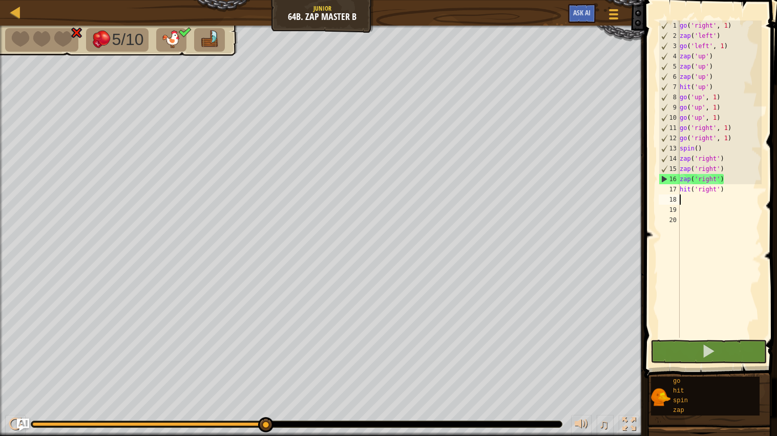
click at [734, 190] on div "go ( 'right' , 1 ) zap ( 'left' ) go ( 'left' , 1 ) zap ( 'up' ) zap ( 'up' ) z…" at bounding box center [720, 189] width 85 height 338
type textarea "h"
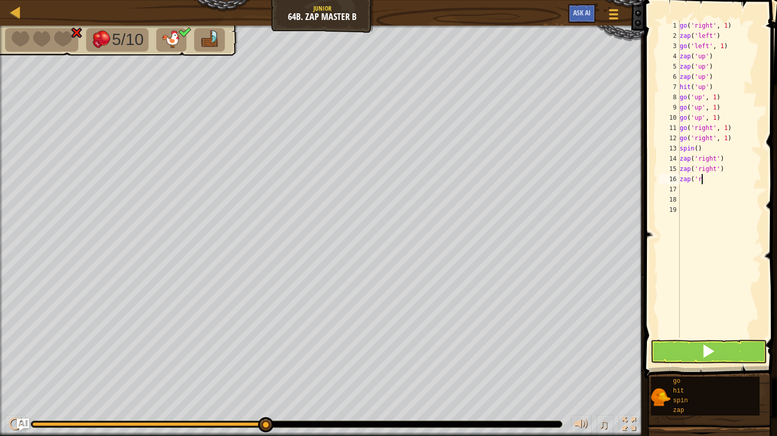
type textarea "z"
type textarea "za"
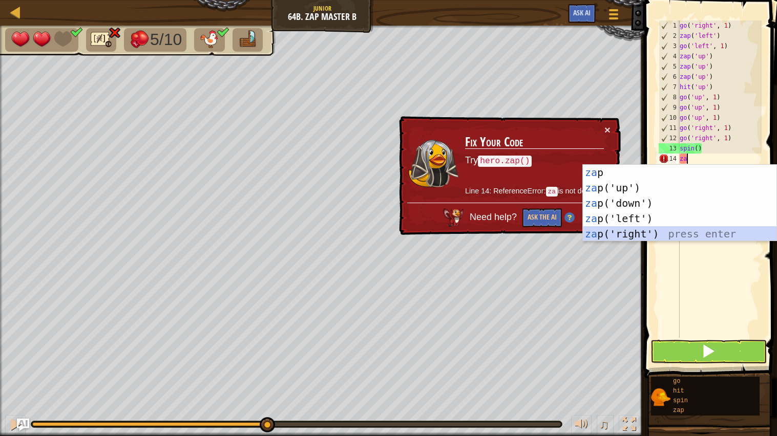
click at [704, 235] on div "za p press enter za p('up') press enter za p('down') press enter za p('left') p…" at bounding box center [680, 219] width 194 height 108
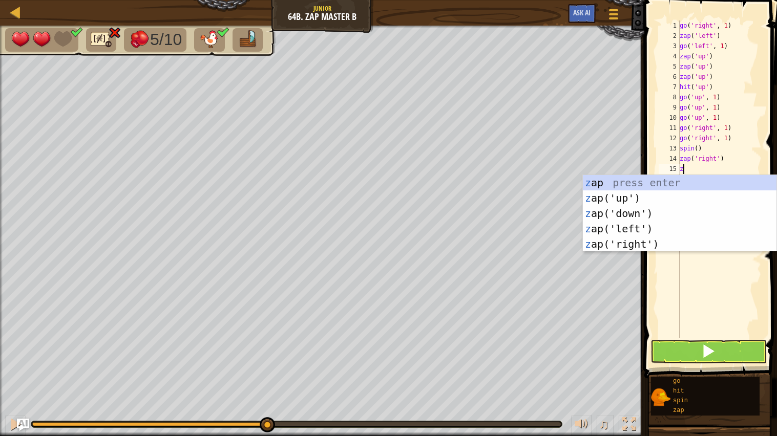
type textarea "zap"
click at [714, 247] on div "zap press enter zap ('up') press enter zap ('down') press enter zap ('left') pr…" at bounding box center [680, 229] width 194 height 108
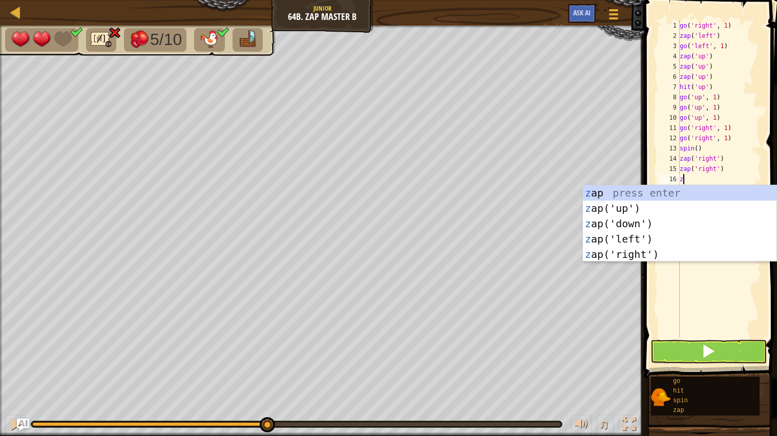
type textarea "zap"
click at [698, 254] on div "zap press enter zap ('up') press enter zap ('down') press enter zap ('left') pr…" at bounding box center [680, 239] width 194 height 108
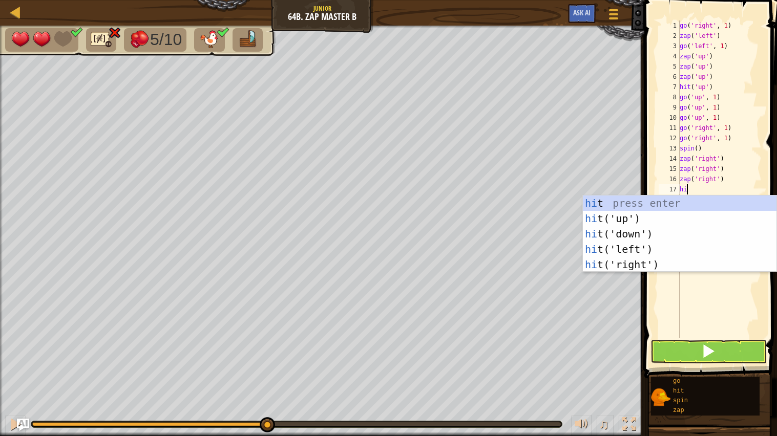
type textarea "hit"
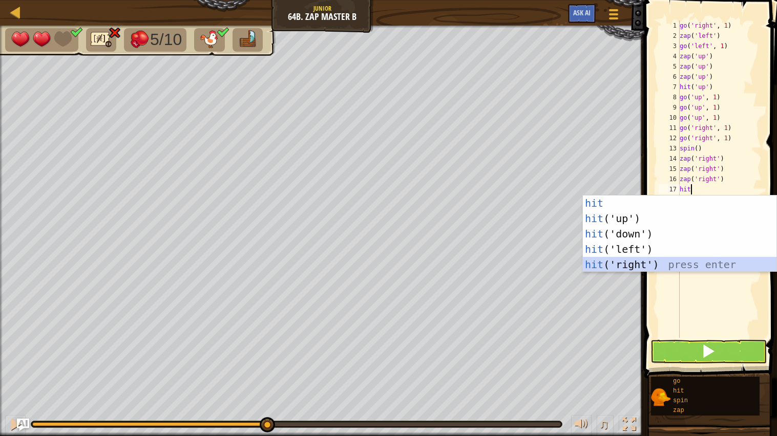
click at [685, 268] on div "hit press enter hit ('up') press enter hit ('down') press enter hit ('left') pr…" at bounding box center [680, 250] width 194 height 108
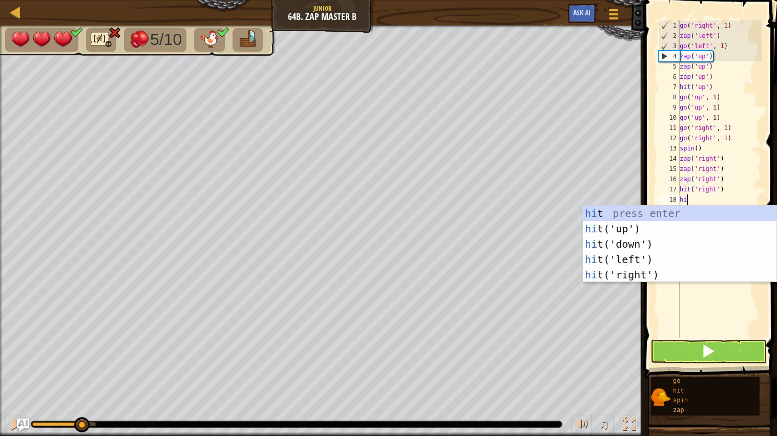
type textarea "hit"
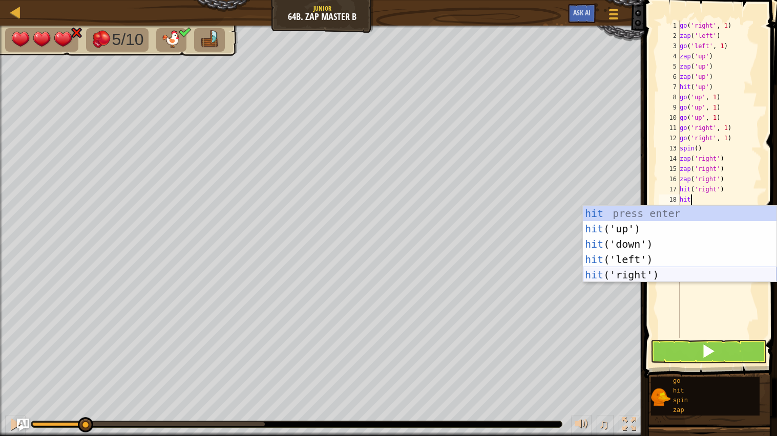
click at [684, 274] on div "hit press enter hit ('up') press enter hit ('down') press enter hit ('left') pr…" at bounding box center [680, 260] width 194 height 108
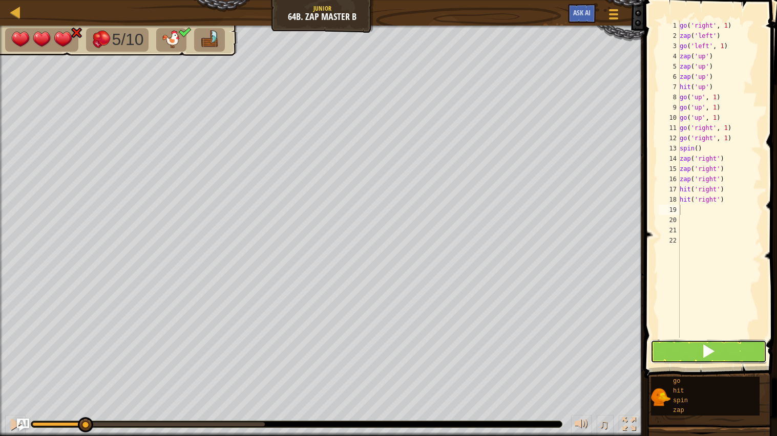
click at [652, 348] on button at bounding box center [709, 352] width 117 height 24
click at [742, 349] on button at bounding box center [709, 352] width 117 height 24
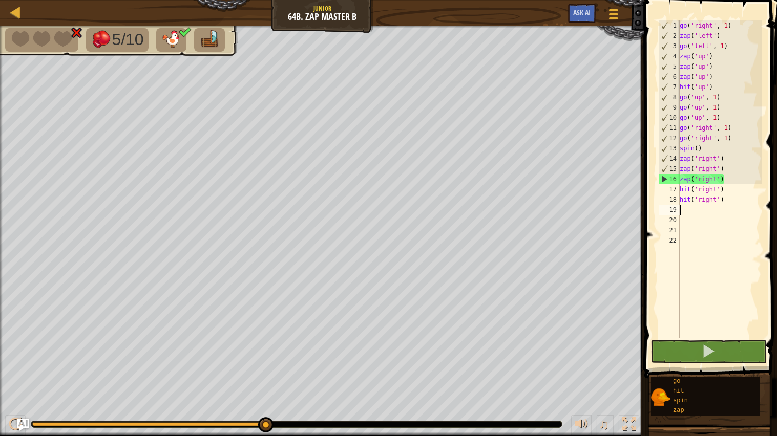
click at [734, 199] on div "go ( 'right' , 1 ) zap ( 'left' ) go ( 'left' , 1 ) zap ( 'up' ) zap ( 'up' ) z…" at bounding box center [720, 189] width 85 height 338
type textarea "h"
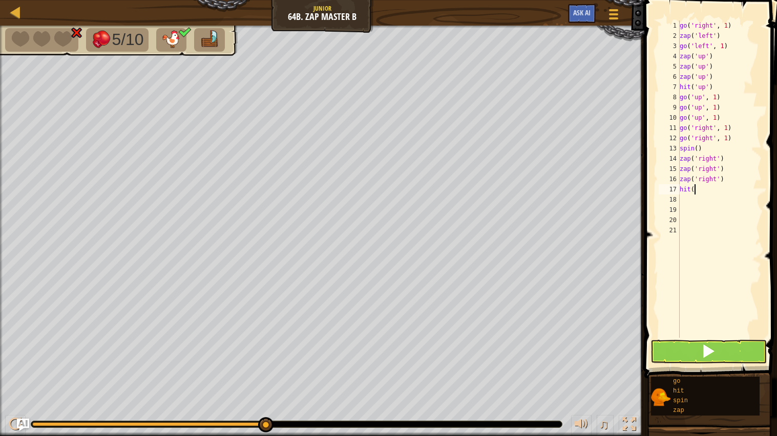
type textarea "h"
type textarea "zap('right')"
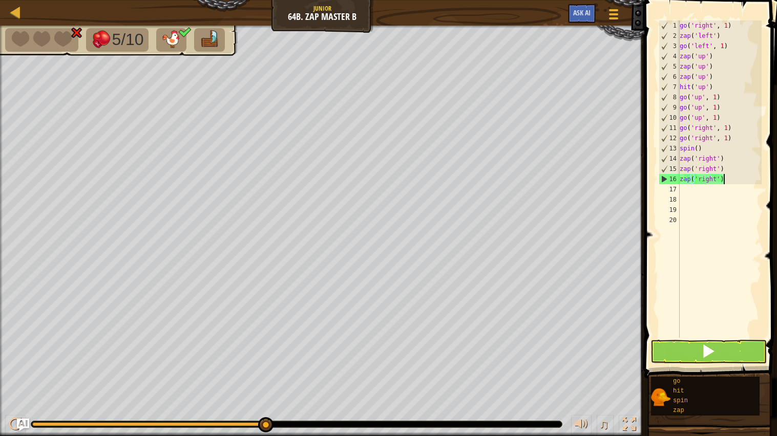
click at [0, 354] on div at bounding box center [1, 239] width 3 height 426
click at [734, 199] on div "go ( 'right' , 1 ) zap ( 'left' ) go ( 'left' , 1 ) zap ( 'up' ) zap ( 'up' ) z…" at bounding box center [720, 189] width 85 height 338
click at [720, 193] on div "go ( 'right' , 1 ) zap ( 'left' ) go ( 'left' , 1 ) zap ( 'up' ) zap ( 'up' ) z…" at bounding box center [720, 189] width 85 height 338
click at [746, 315] on div "go ( 'right' , 1 ) zap ( 'left' ) go ( 'left' , 1 ) zap ( 'up' ) zap ( 'up' ) z…" at bounding box center [720, 189] width 85 height 338
click at [731, 174] on div "go ( 'right' , 1 ) zap ( 'left' ) go ( 'left' , 1 ) zap ( 'up' ) zap ( 'up' ) z…" at bounding box center [720, 189] width 85 height 338
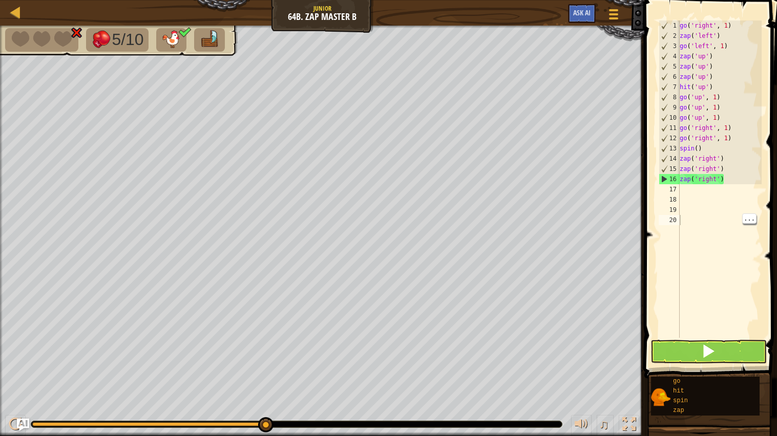
type textarea "zap('right')"
click at [728, 184] on div "go ( 'right' , 1 ) zap ( 'left' ) go ( 'left' , 1 ) zap ( 'up' ) zap ( 'up' ) z…" at bounding box center [720, 189] width 85 height 338
click at [732, 169] on div "go ( 'right' , 1 ) zap ( 'left' ) go ( 'left' , 1 ) zap ( 'up' ) zap ( 'up' ) z…" at bounding box center [720, 189] width 85 height 338
click at [722, 181] on div "go ( 'right' , 1 ) zap ( 'left' ) go ( 'left' , 1 ) zap ( 'up' ) zap ( 'up' ) z…" at bounding box center [720, 189] width 85 height 338
click at [728, 179] on div "go ( 'right' , 1 ) zap ( 'left' ) go ( 'left' , 1 ) zap ( 'up' ) zap ( 'up' ) z…" at bounding box center [720, 189] width 85 height 338
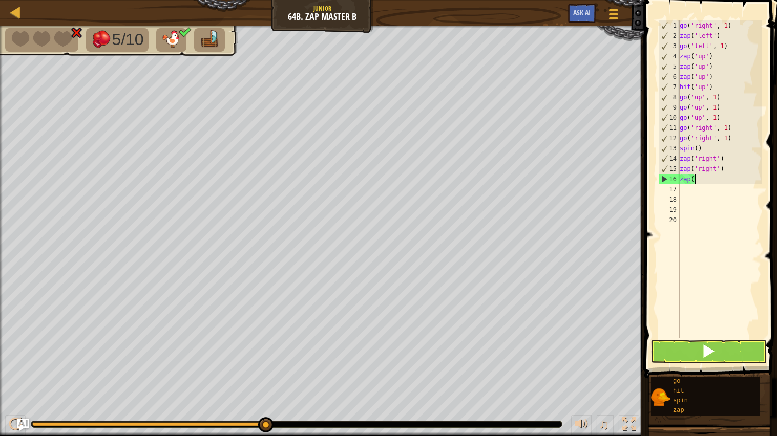
type textarea "z"
type textarea "s"
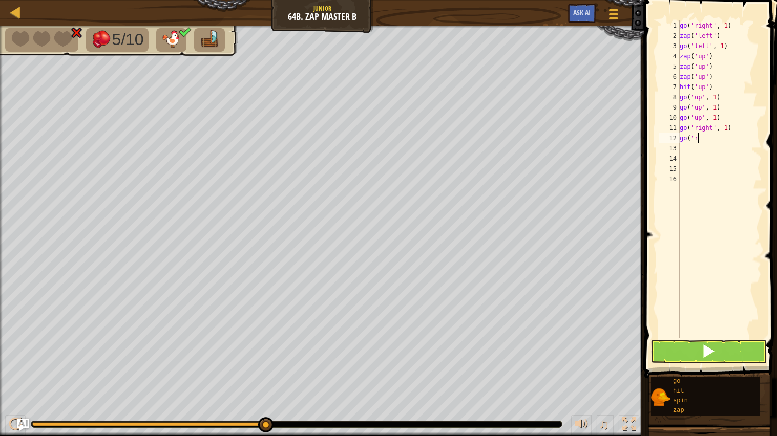
type textarea "g"
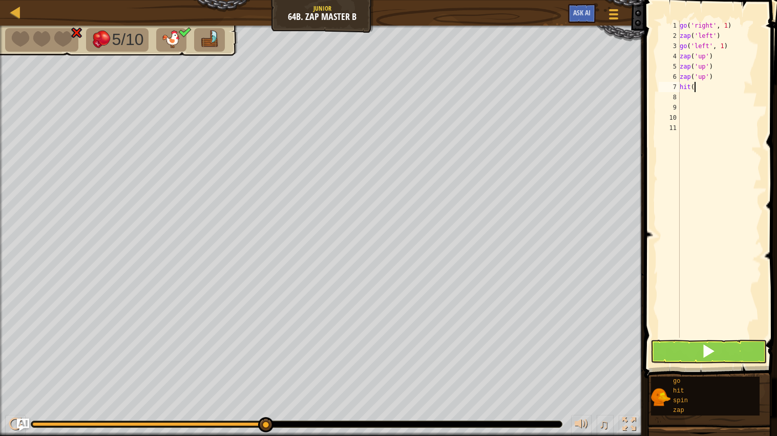
type textarea "h"
type textarea "z"
type textarea "g"
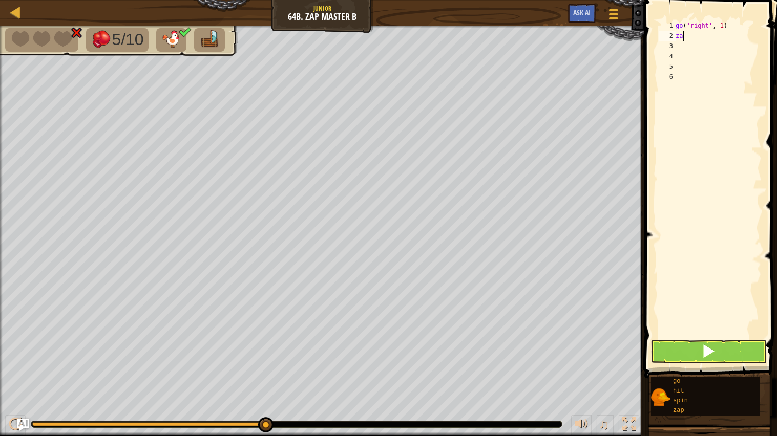
type textarea "z"
type textarea "g"
click at [578, 14] on span "Ask AI" at bounding box center [581, 13] width 17 height 10
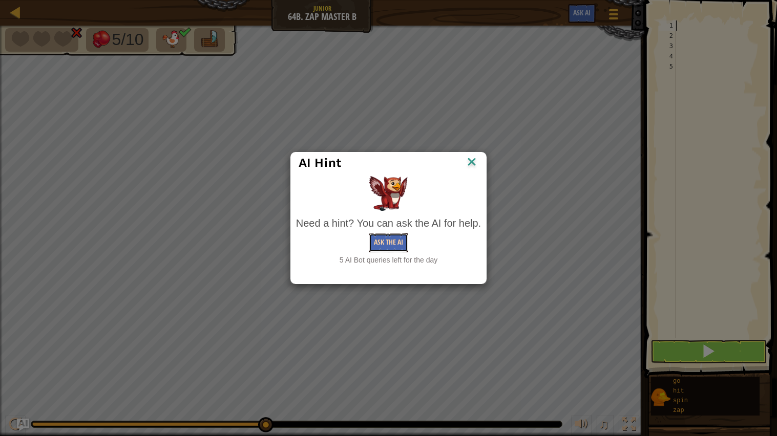
click at [378, 250] on button "Ask the AI" at bounding box center [388, 243] width 39 height 19
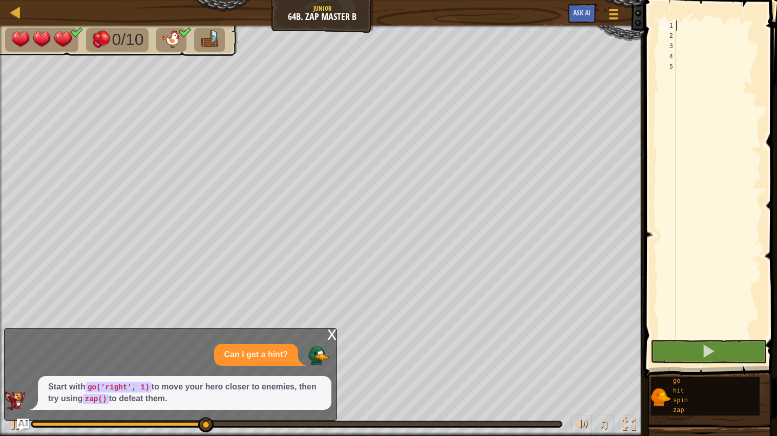
click at [278, 350] on p "Can I get a hint?" at bounding box center [256, 355] width 64 height 12
click at [88, 396] on code "zap()" at bounding box center [96, 399] width 26 height 10
click at [333, 332] on div "x" at bounding box center [331, 334] width 9 height 10
